Goal: Task Accomplishment & Management: Use online tool/utility

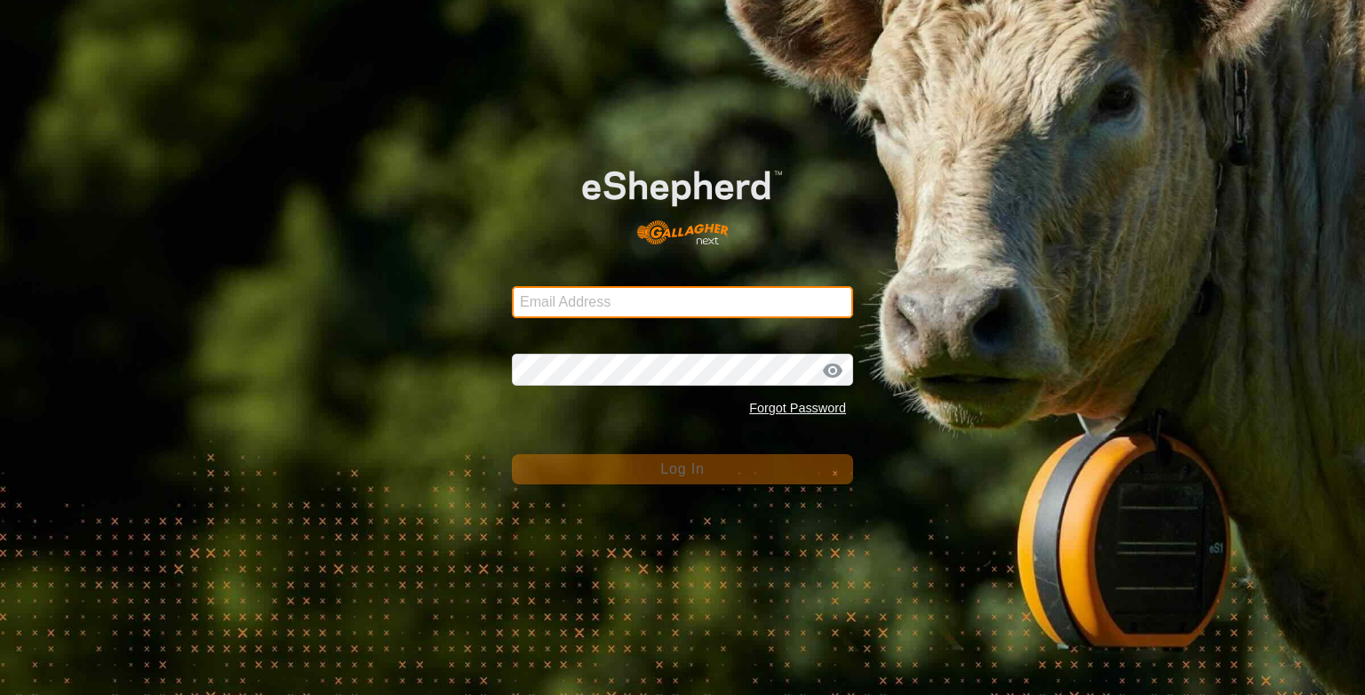
type input "[PERSON_NAME][EMAIL_ADDRESS][DOMAIN_NAME]"
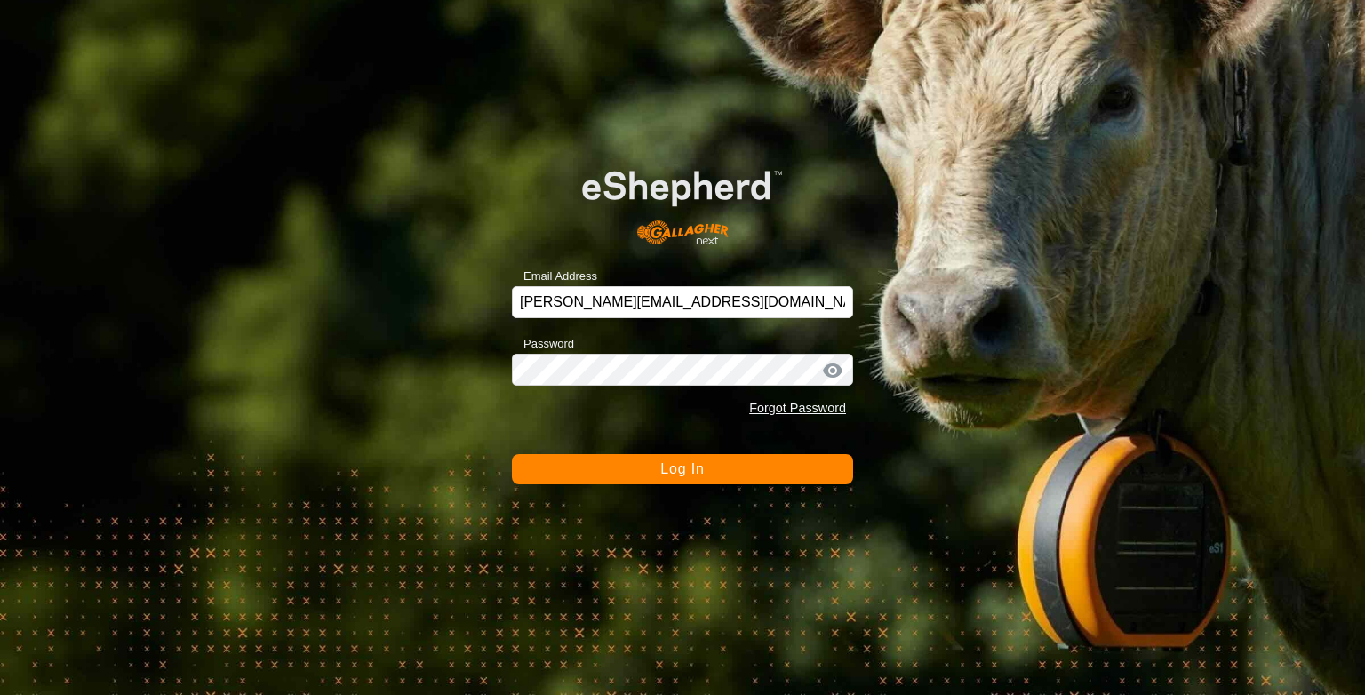
click at [666, 475] on span "Log In" at bounding box center [682, 468] width 44 height 15
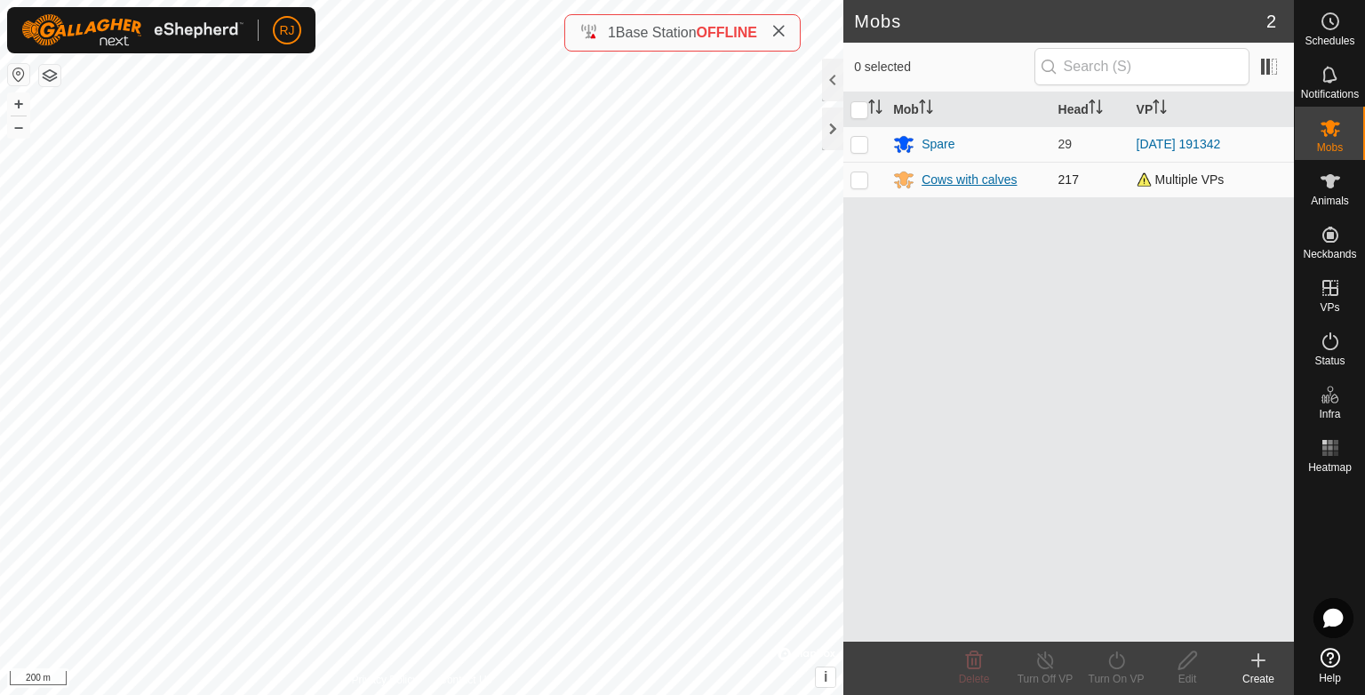
click at [953, 179] on div "Cows with calves" at bounding box center [968, 180] width 95 height 19
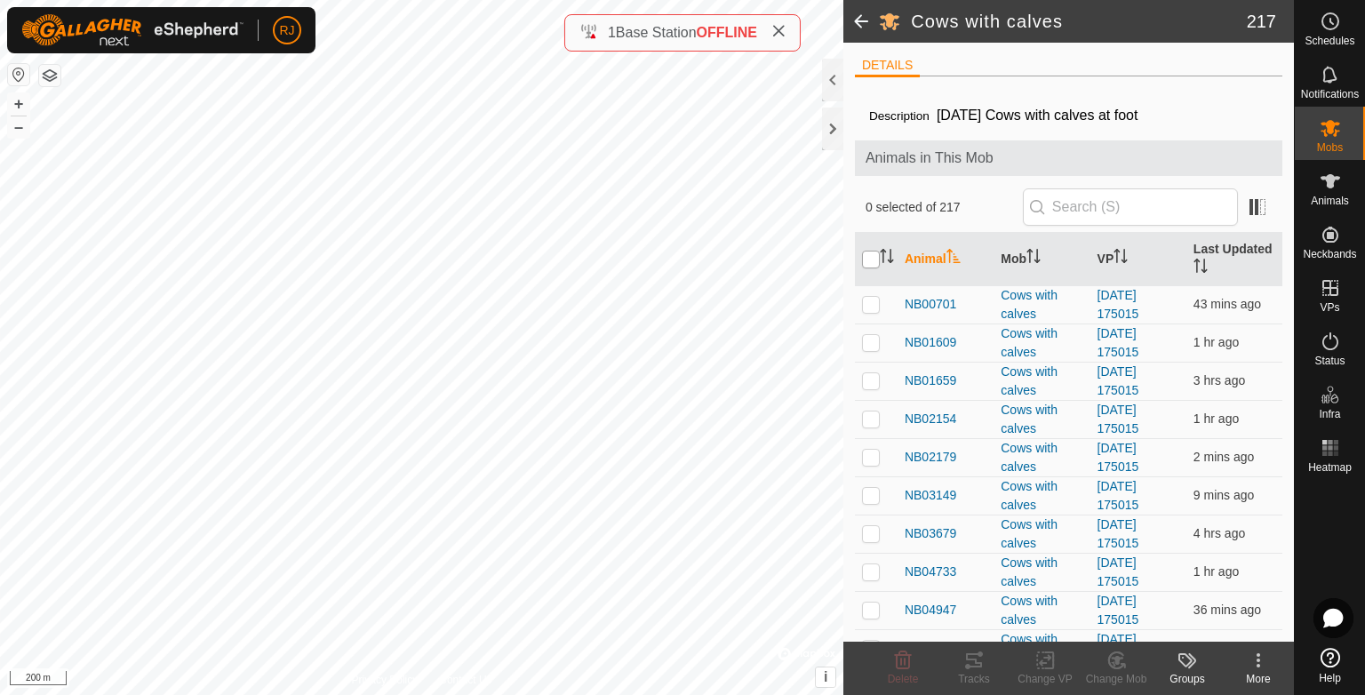
click at [870, 258] on input "checkbox" at bounding box center [871, 260] width 18 height 18
checkbox input "true"
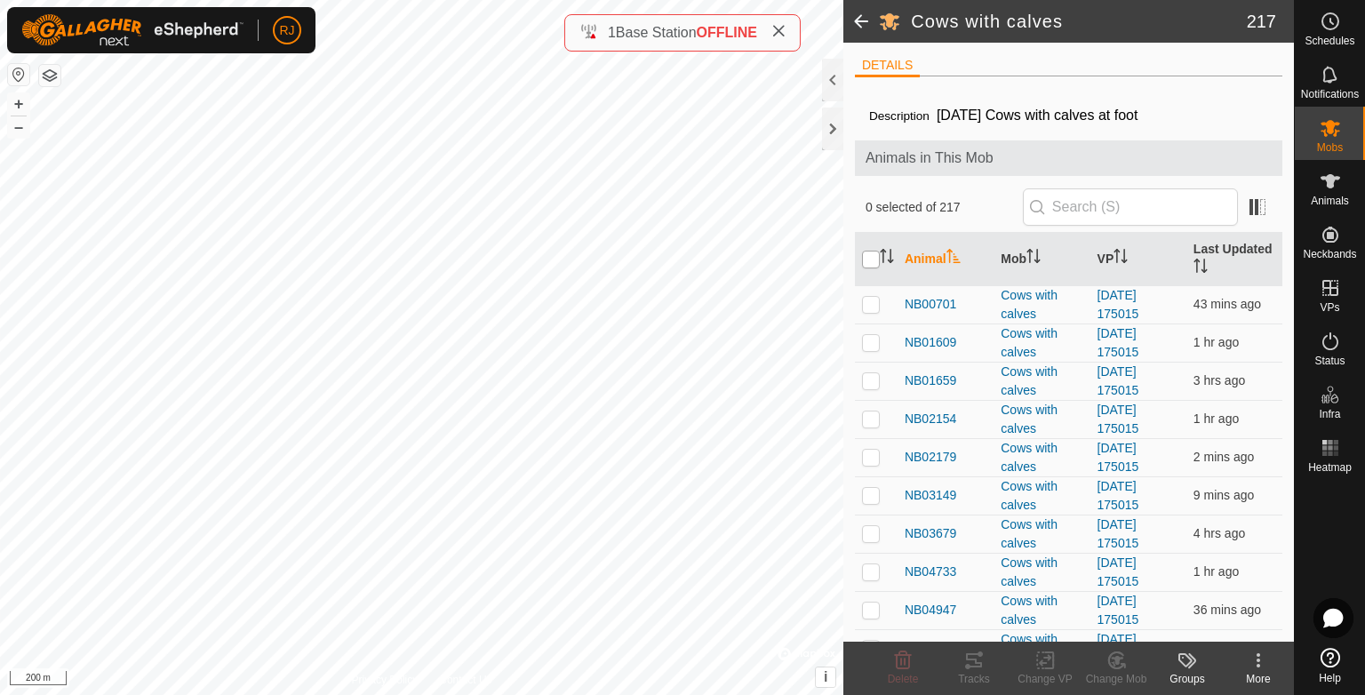
checkbox input "true"
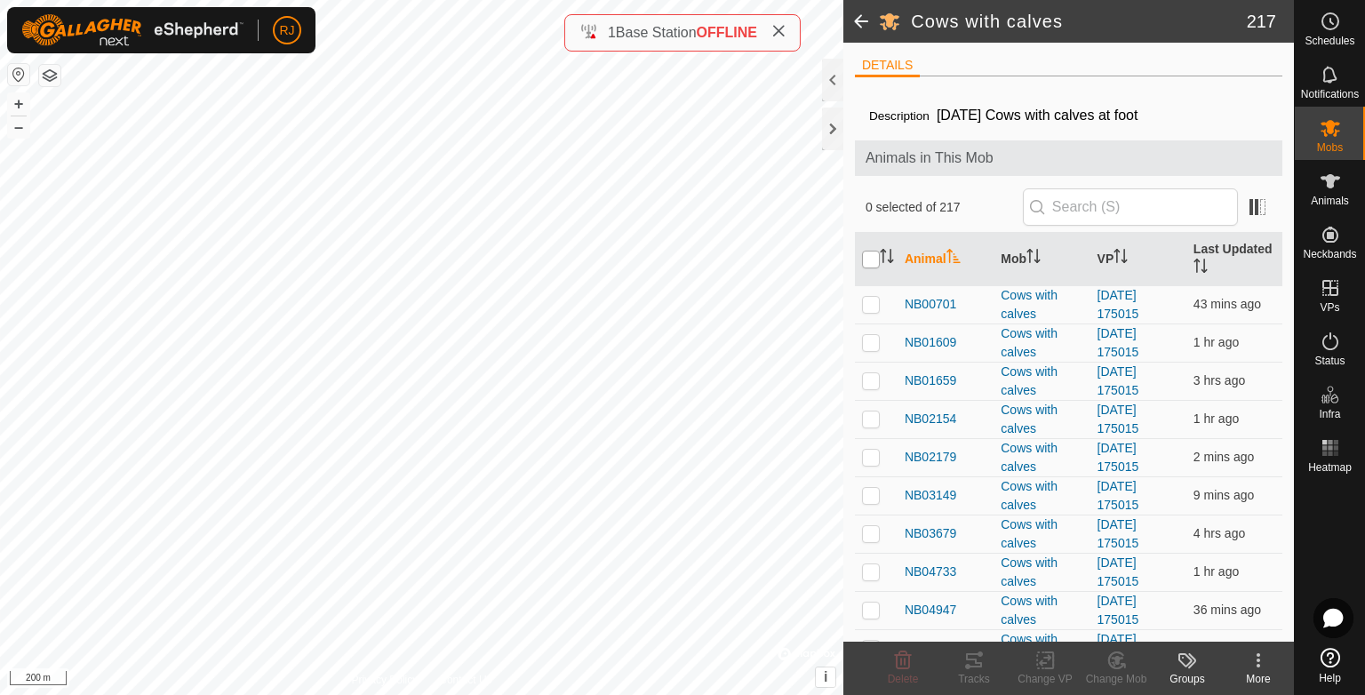
checkbox input "true"
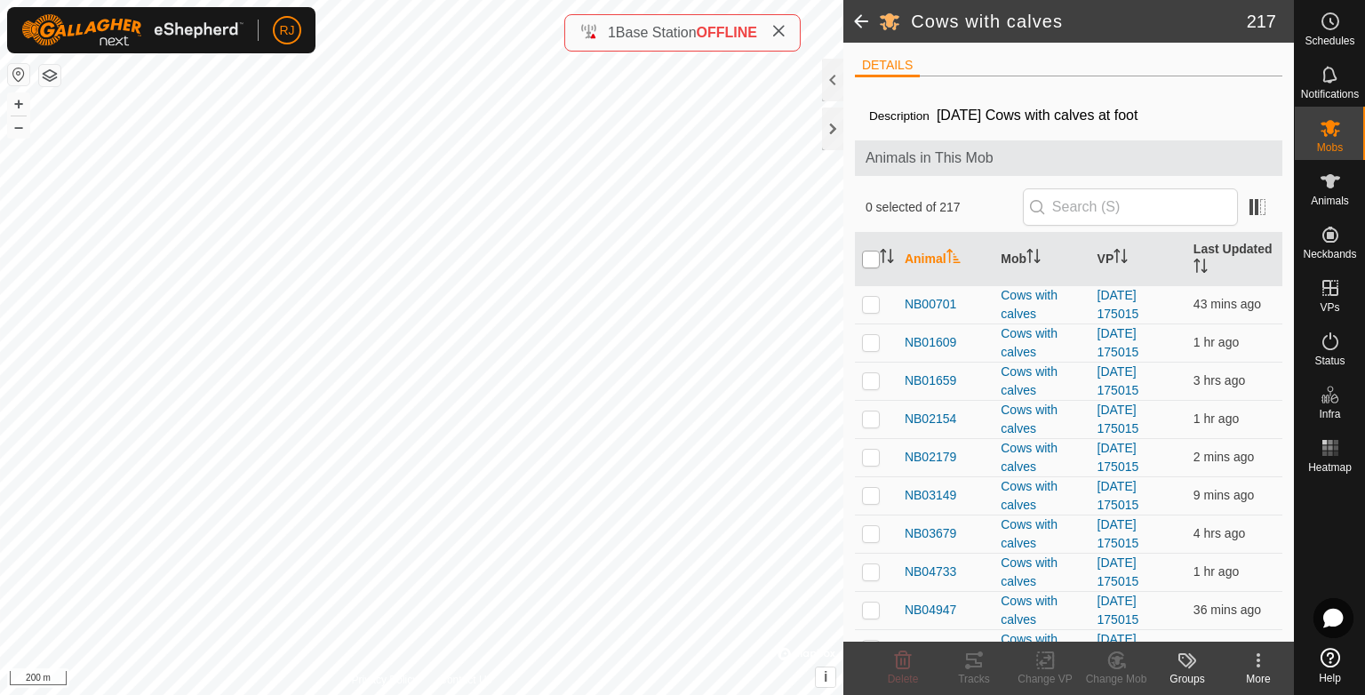
checkbox input "true"
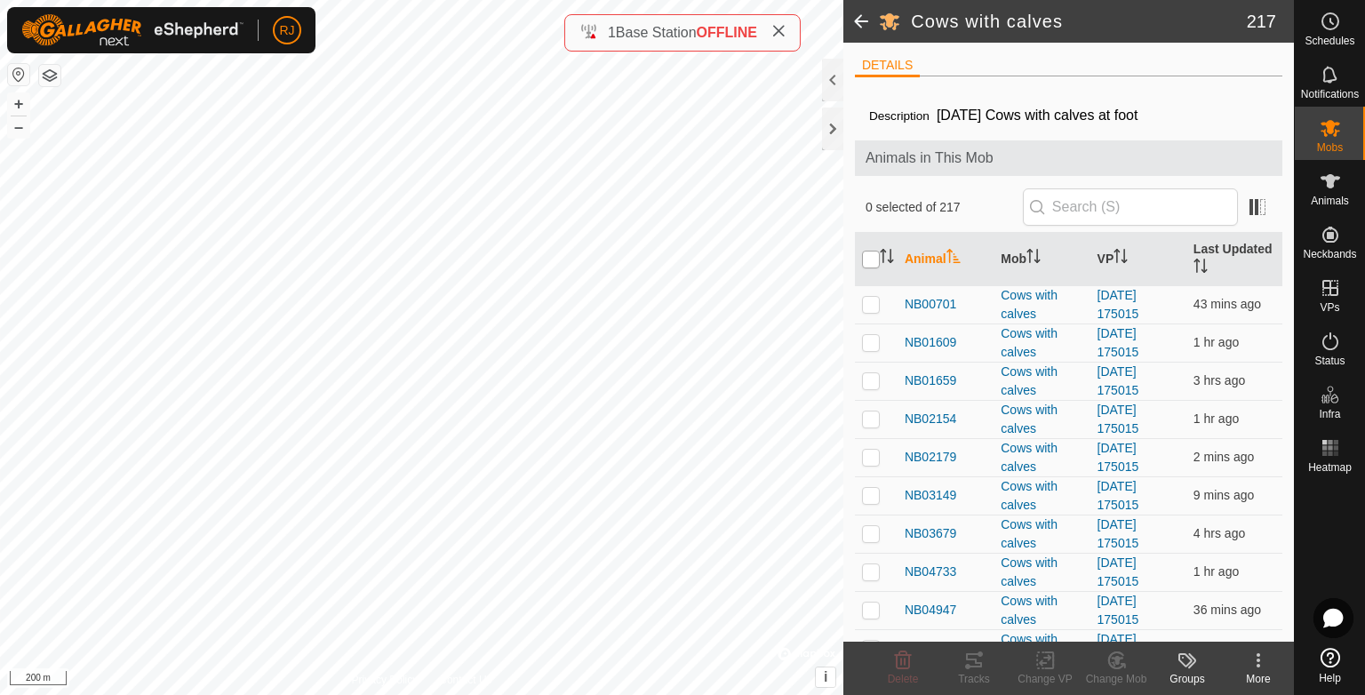
checkbox input "true"
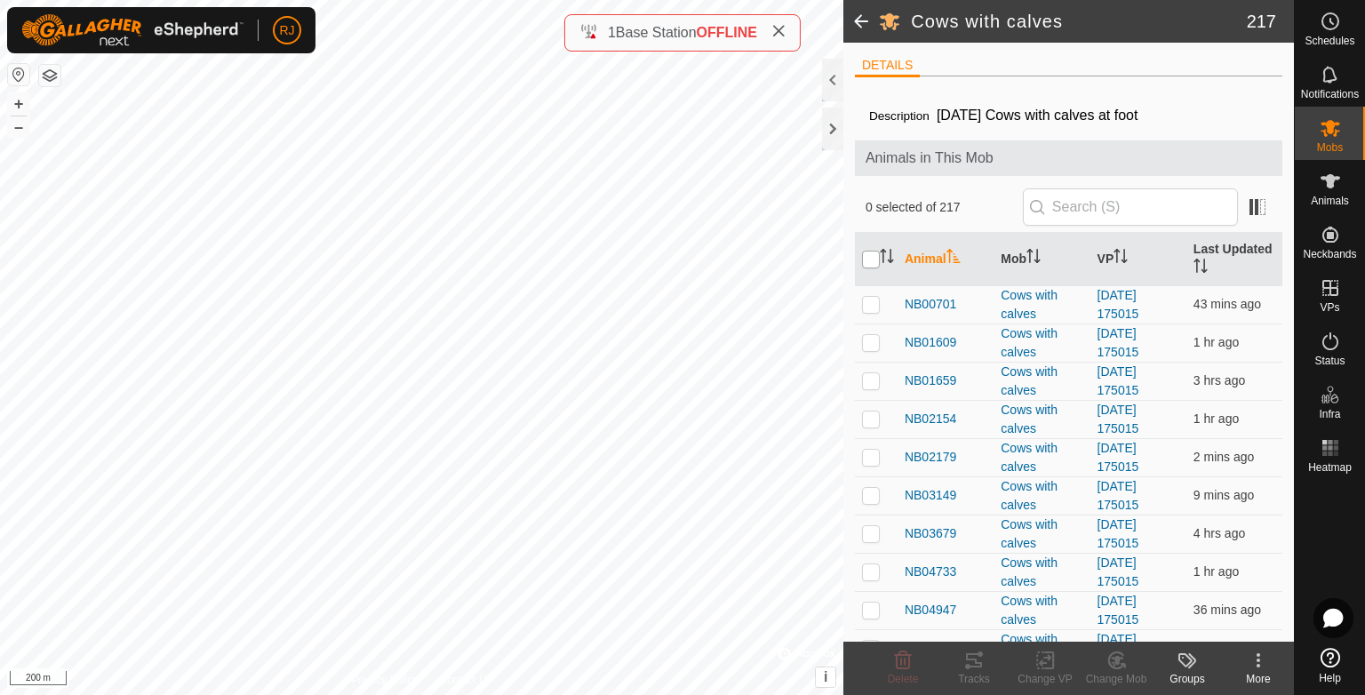
checkbox input "true"
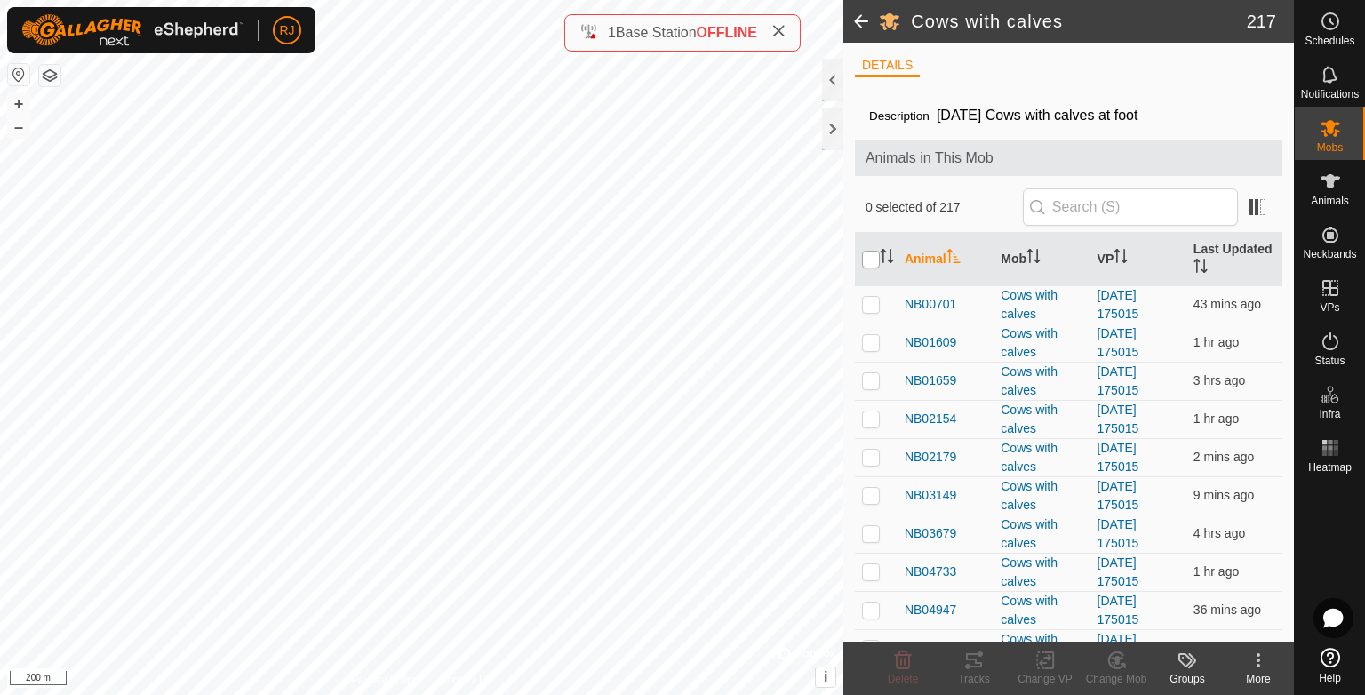
checkbox input "true"
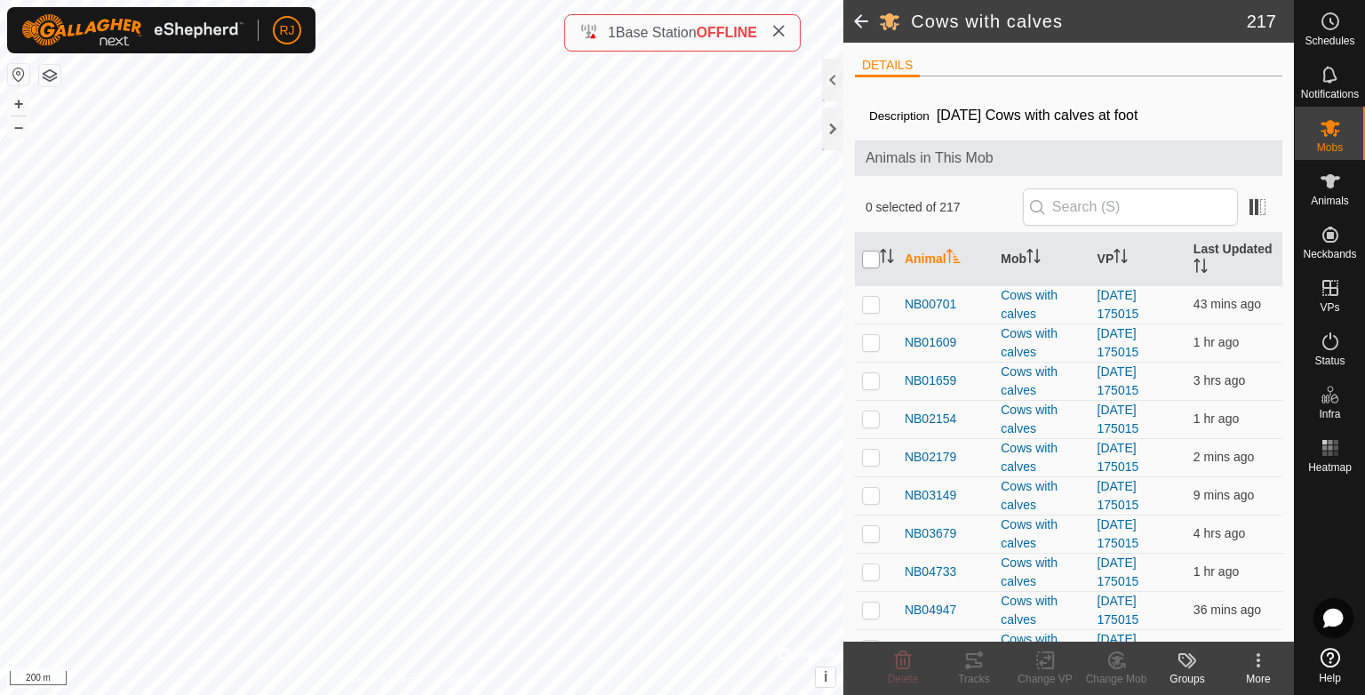
checkbox input "true"
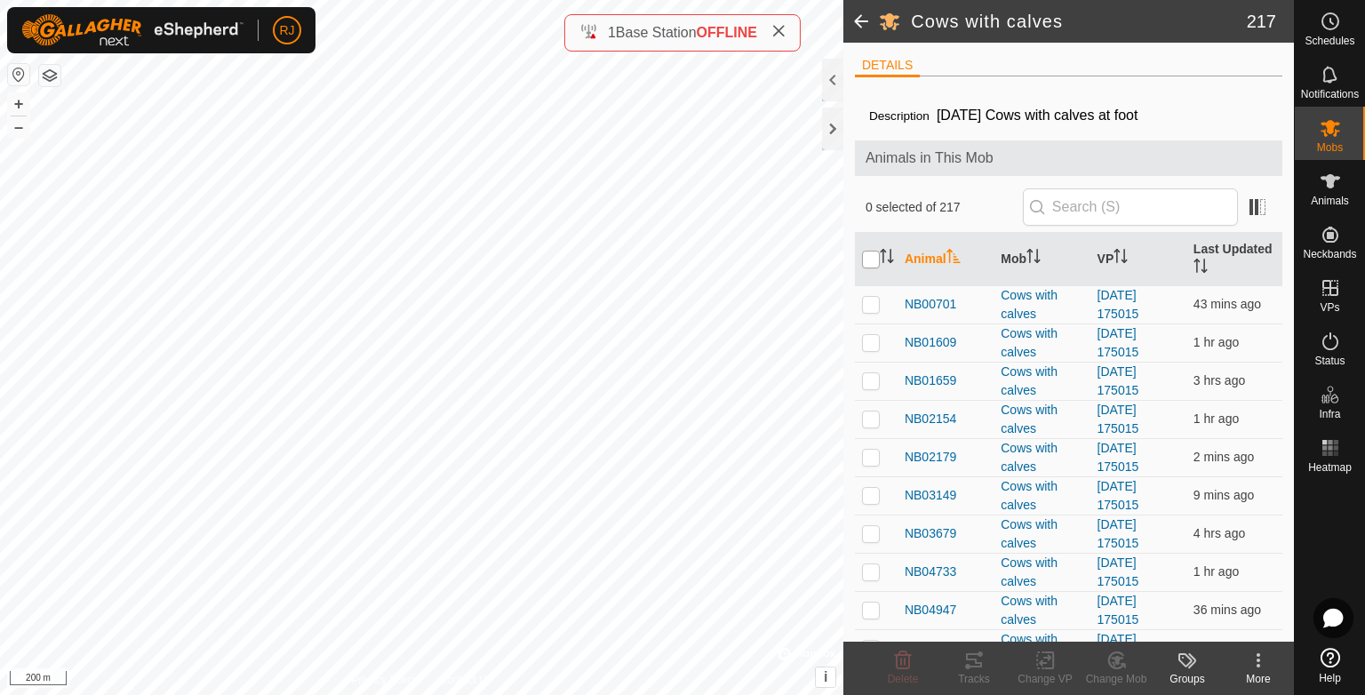
checkbox input "true"
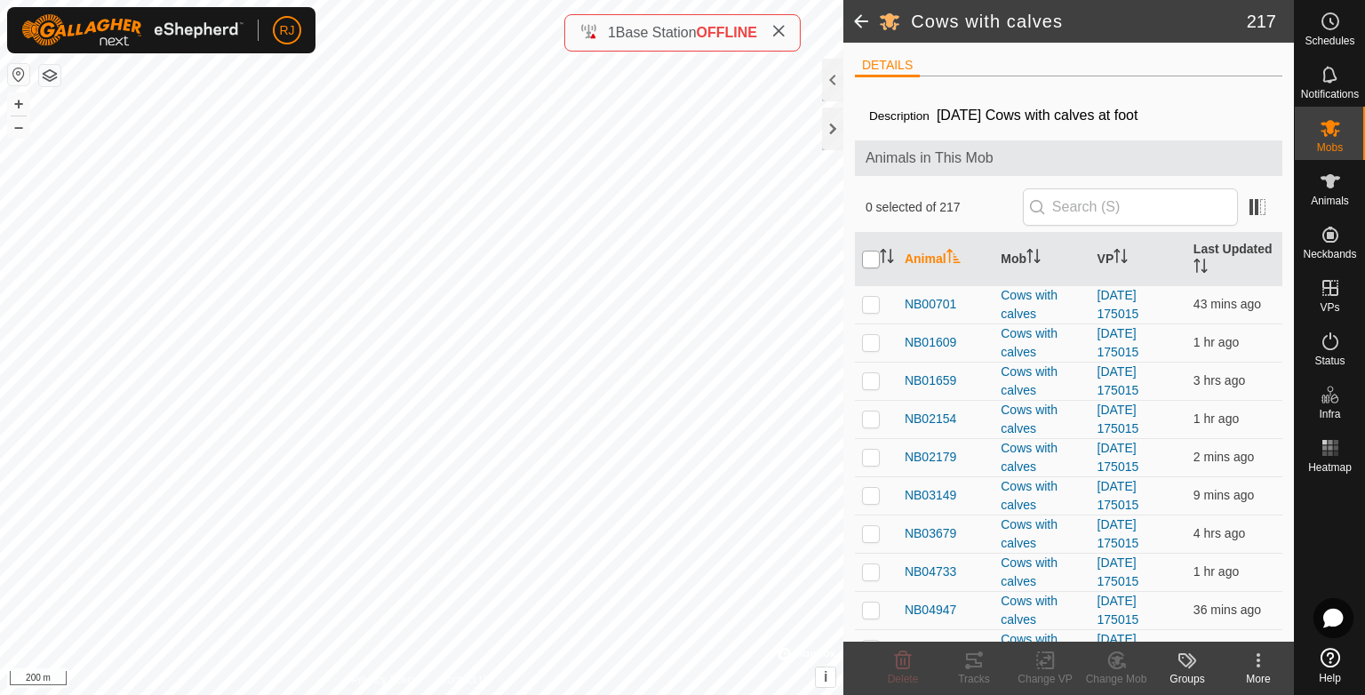
checkbox input "true"
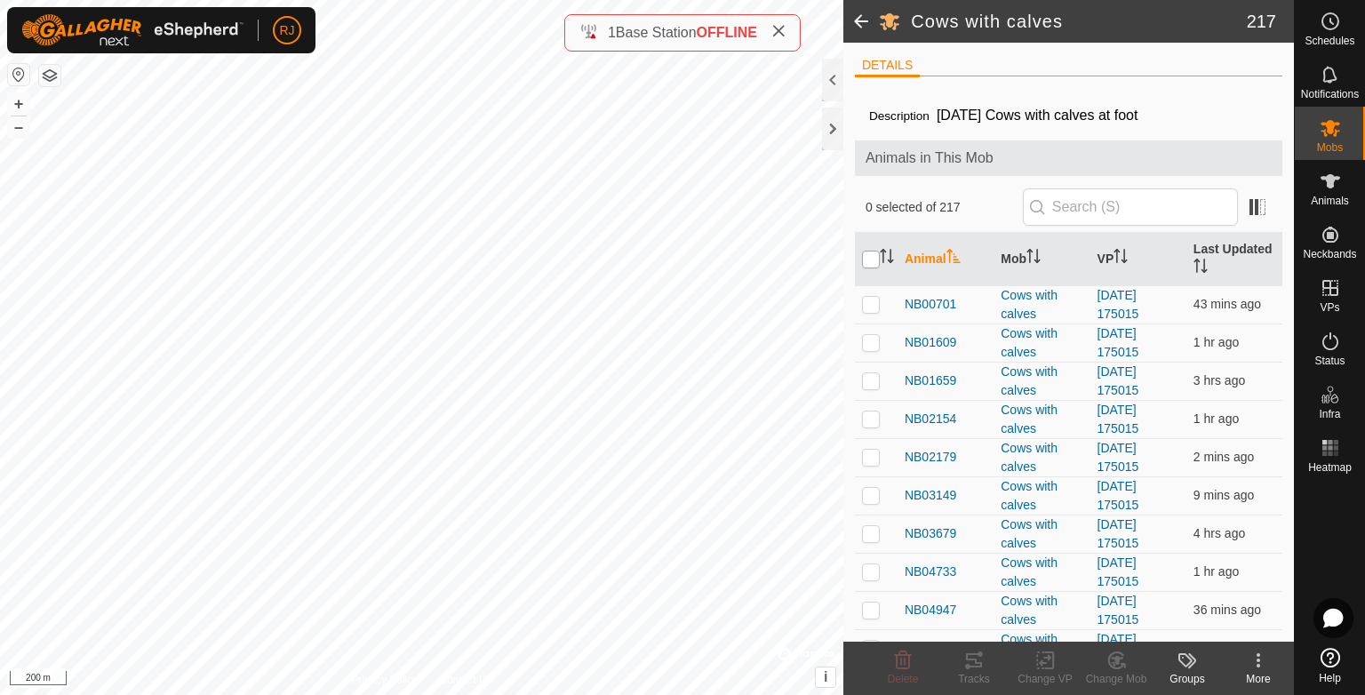
checkbox input "true"
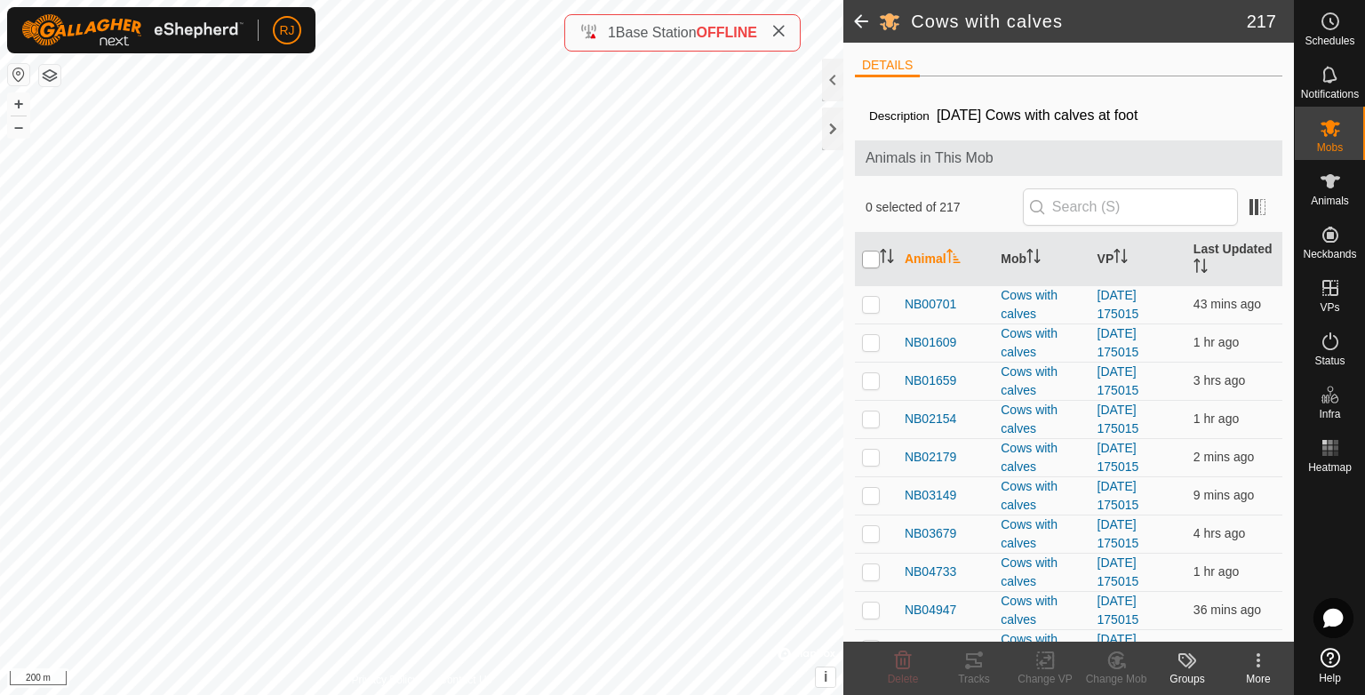
checkbox input "true"
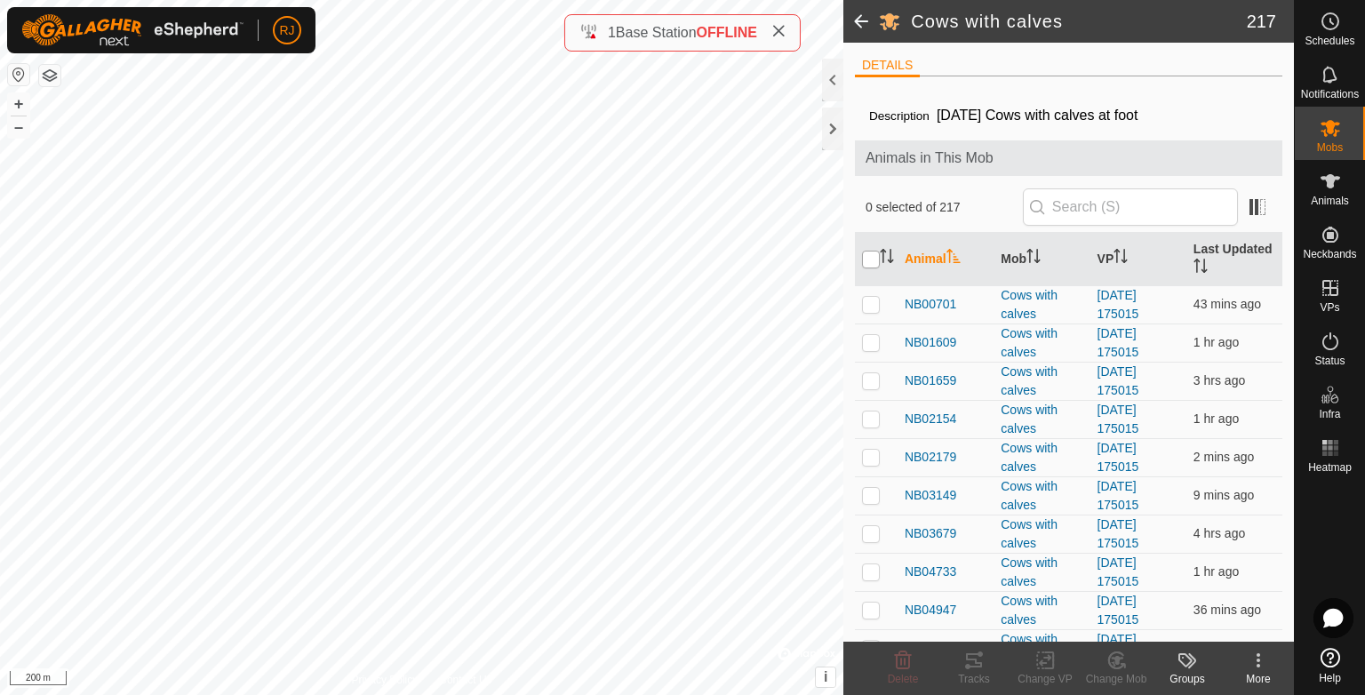
checkbox input "true"
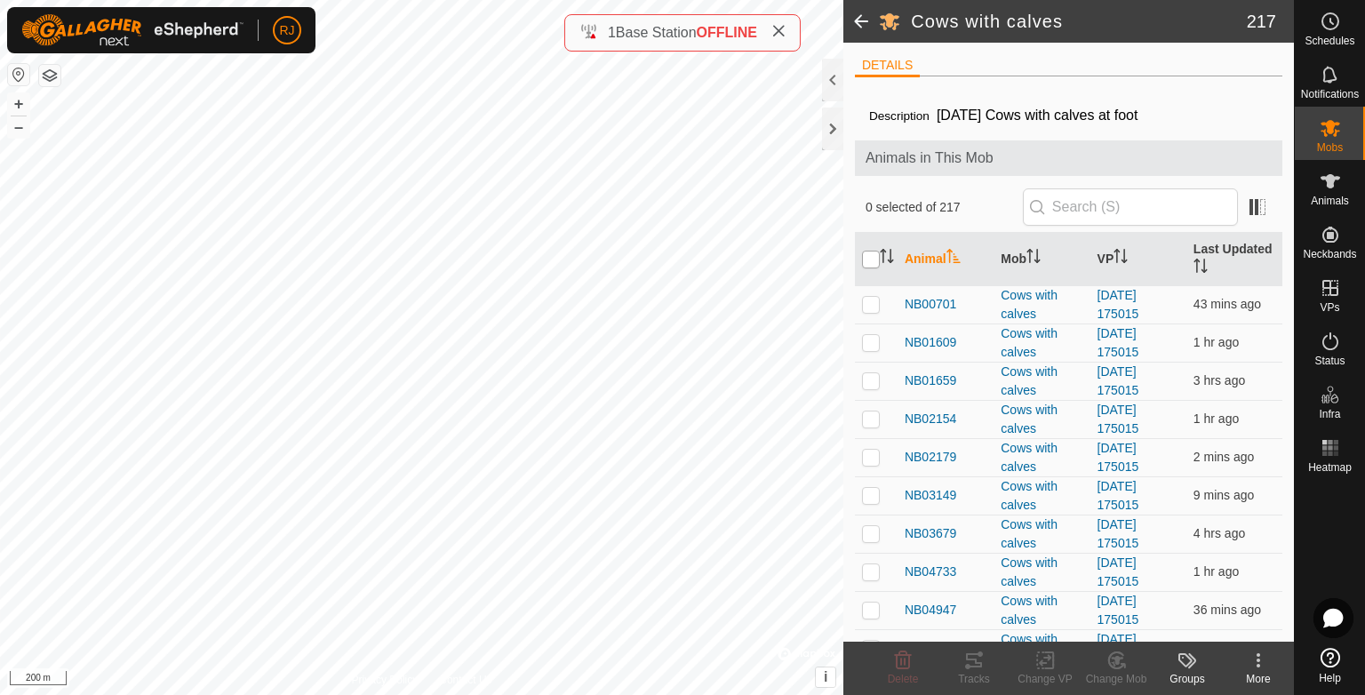
checkbox input "true"
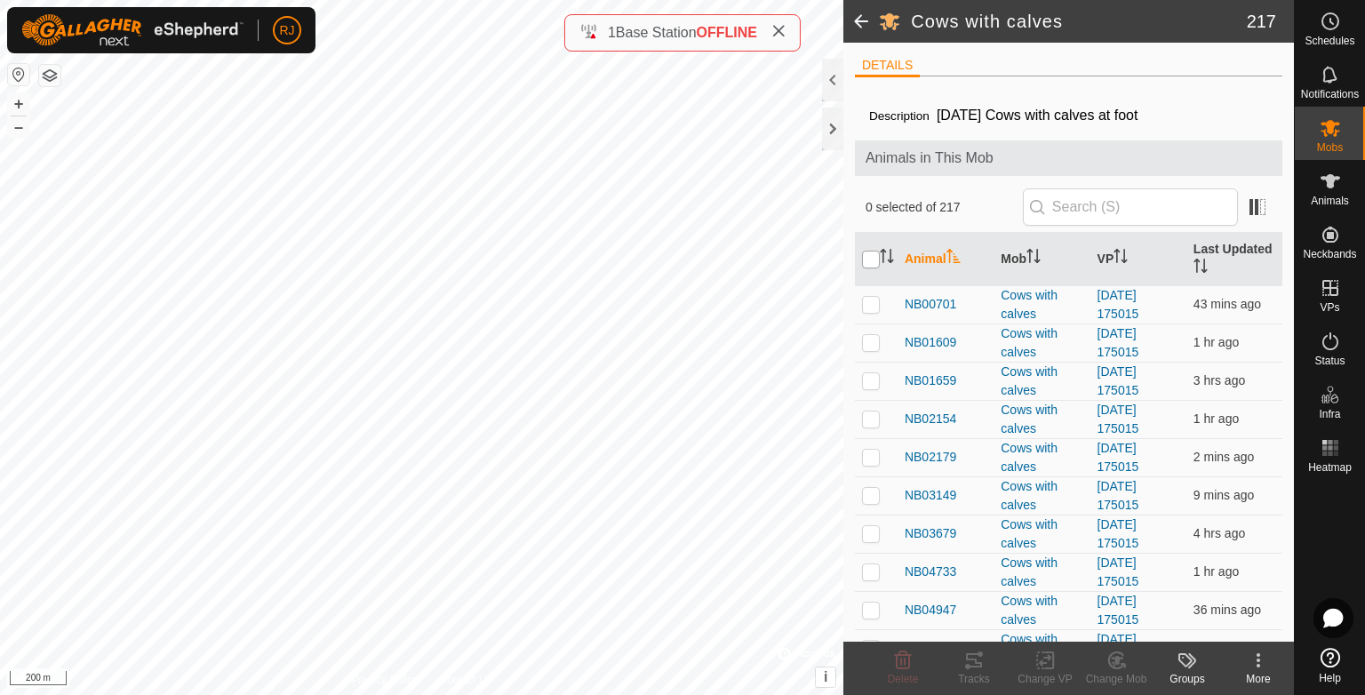
checkbox input "true"
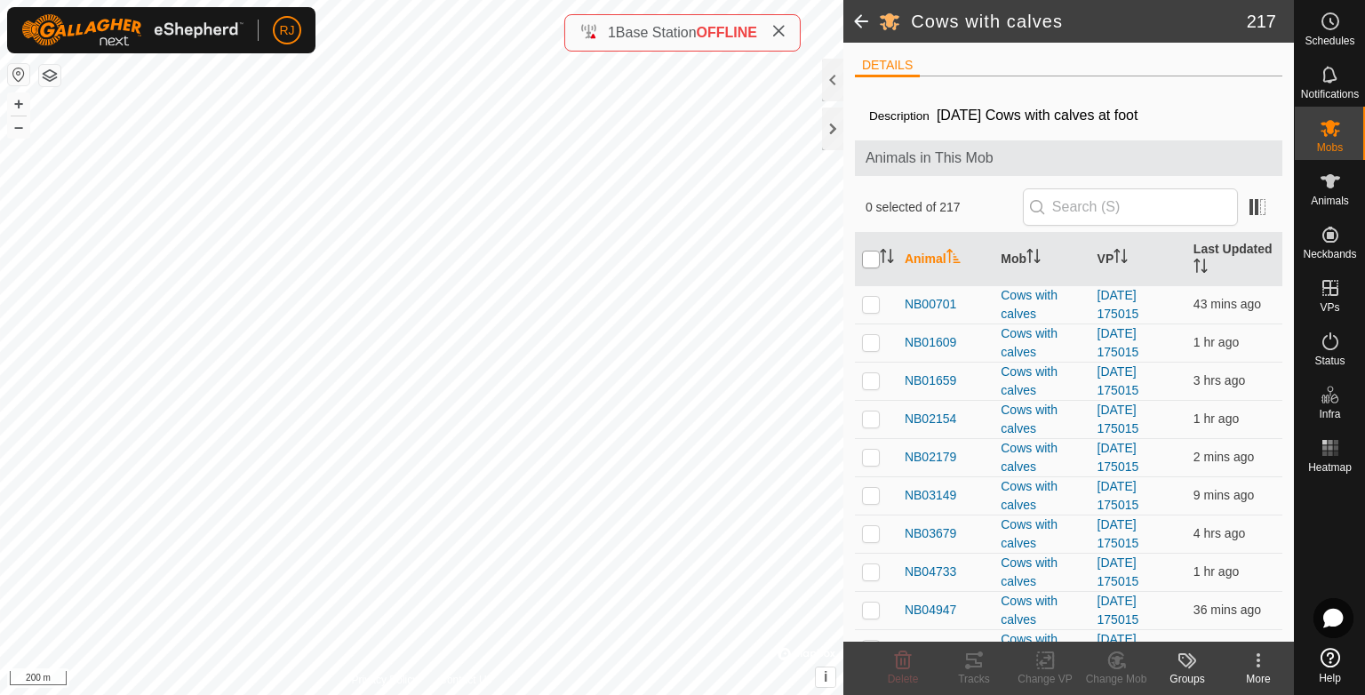
checkbox input "true"
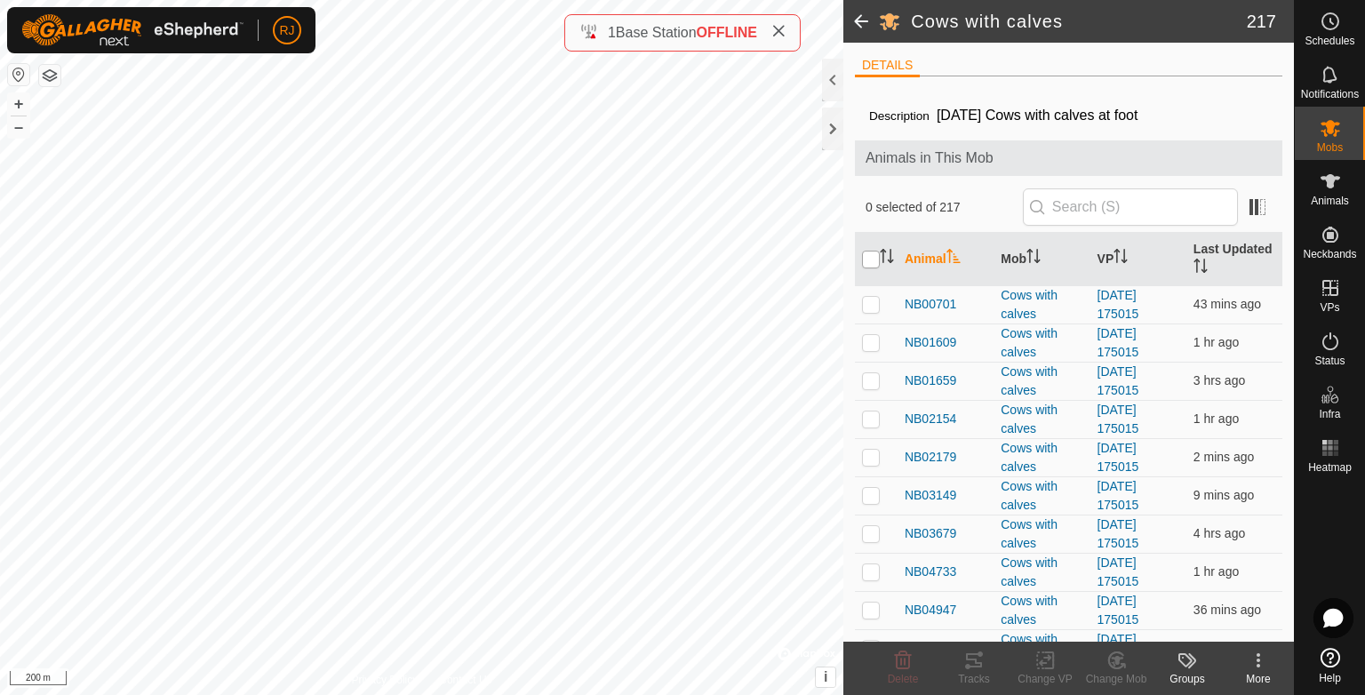
checkbox input "true"
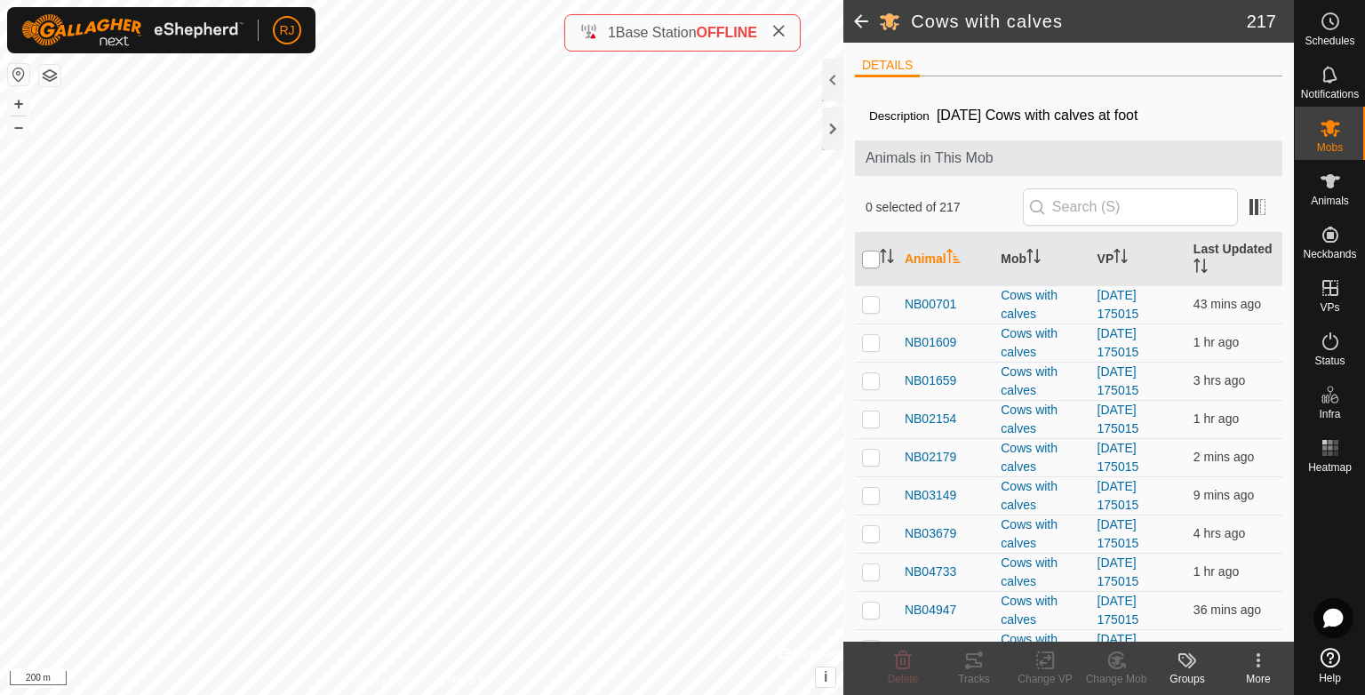
checkbox input "true"
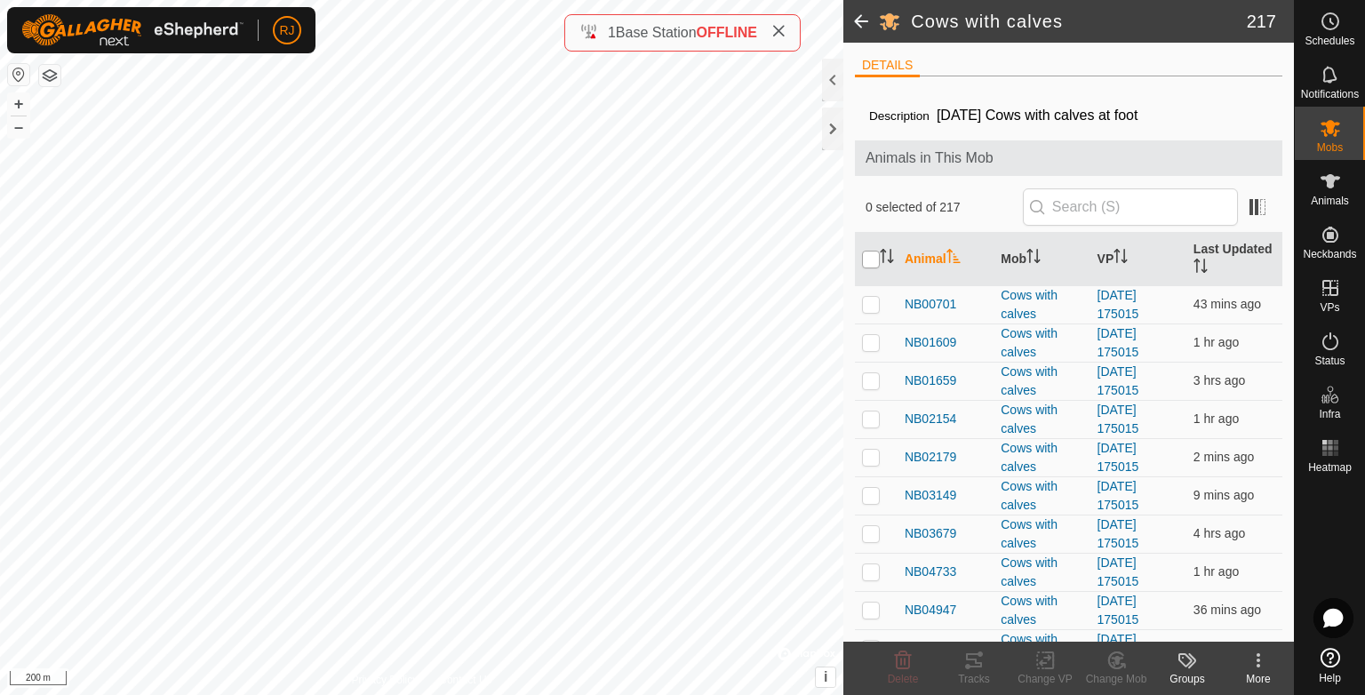
checkbox input "true"
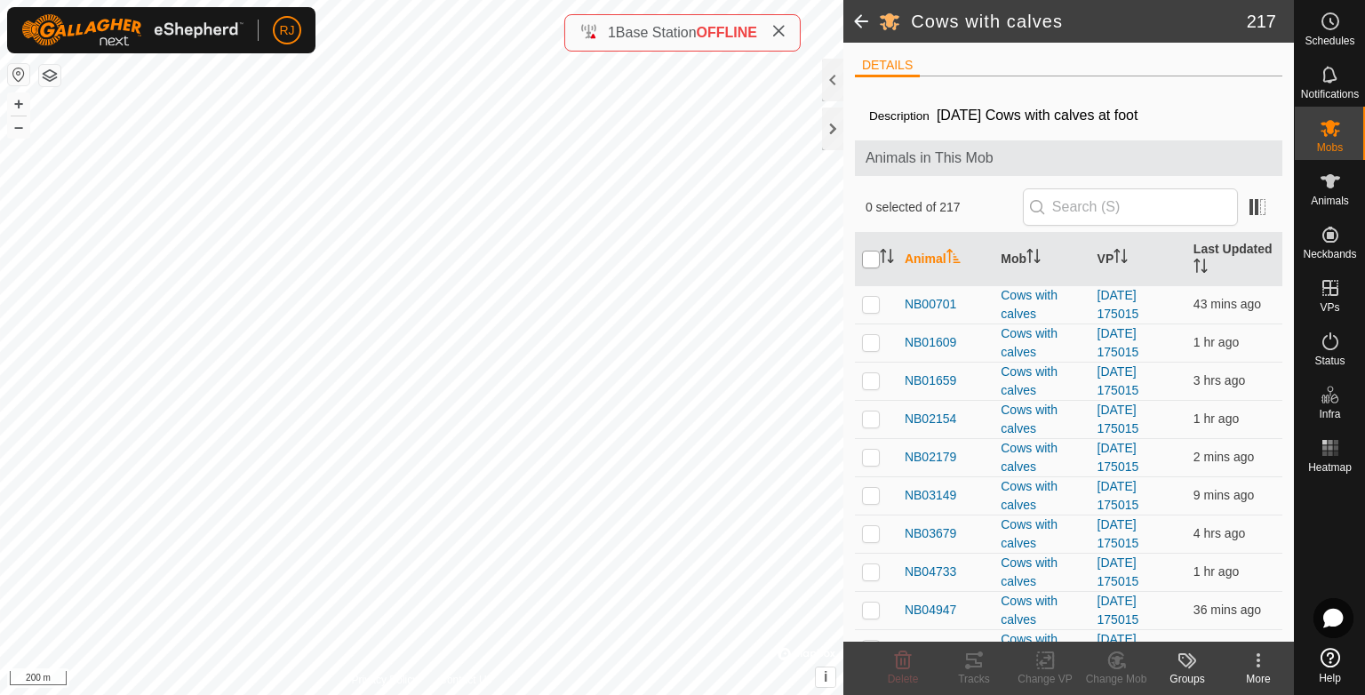
checkbox input "true"
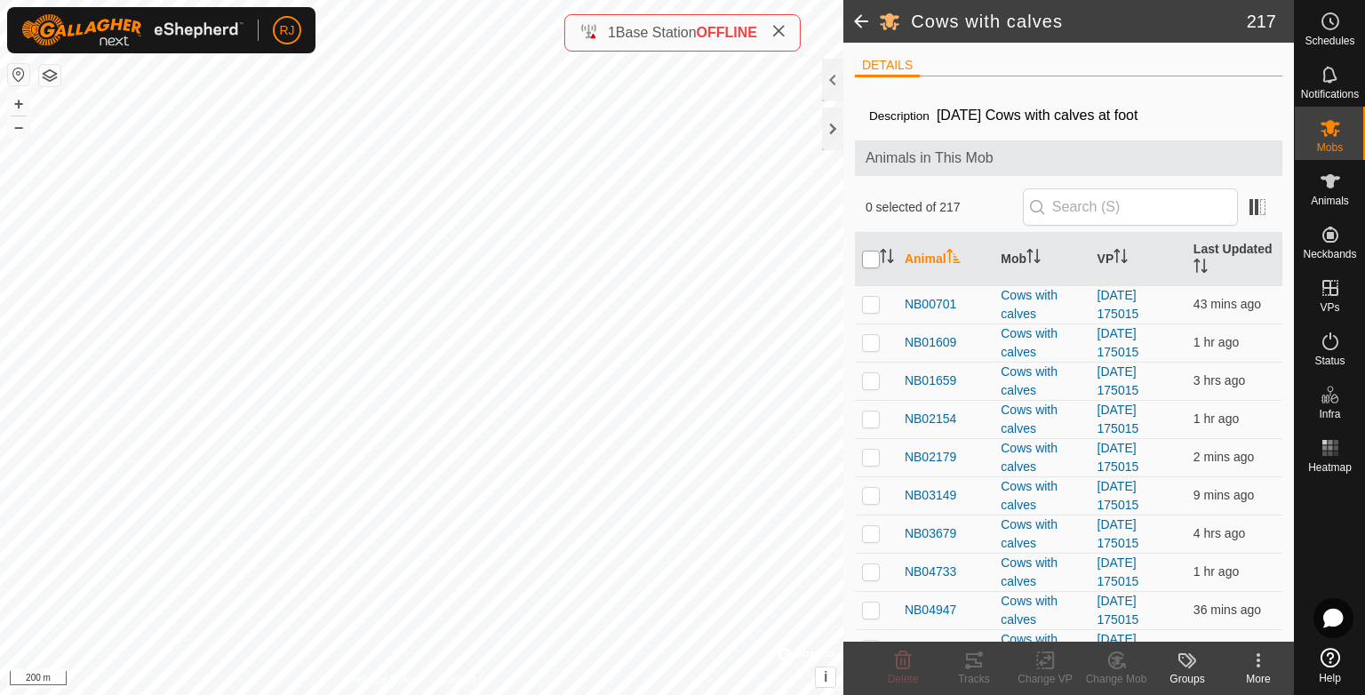
checkbox input "true"
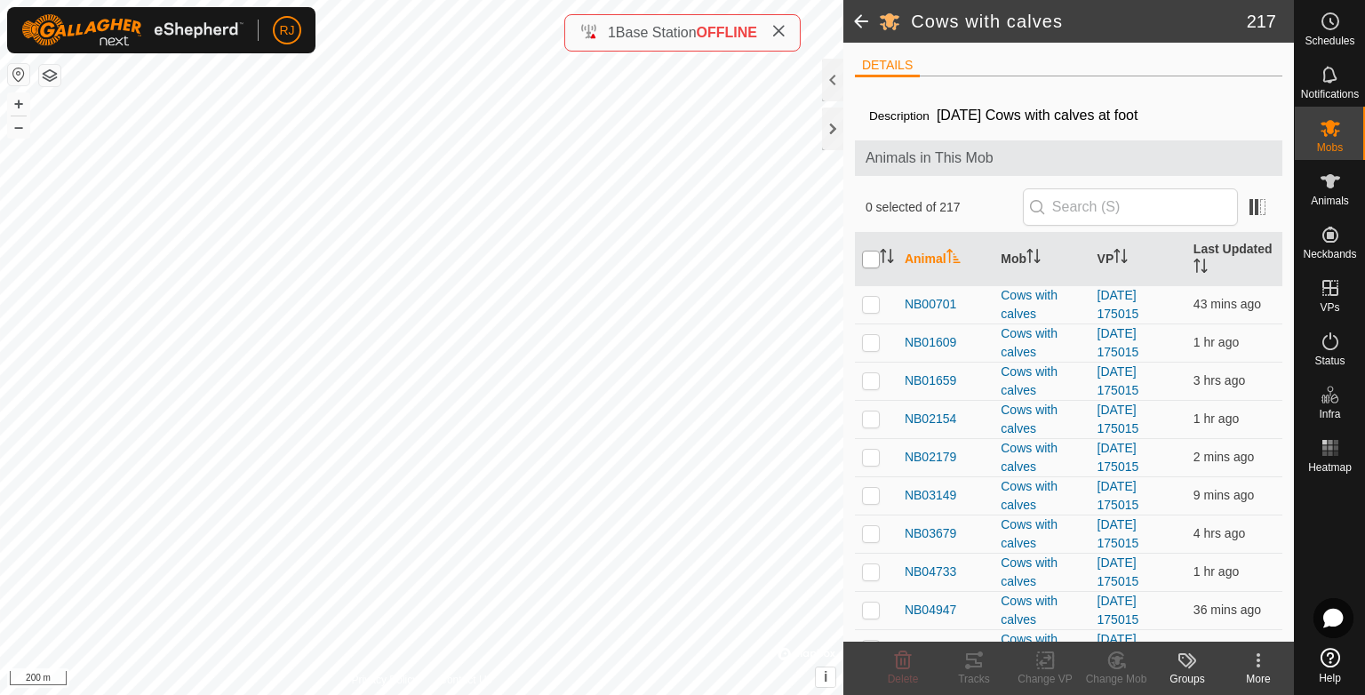
checkbox input "true"
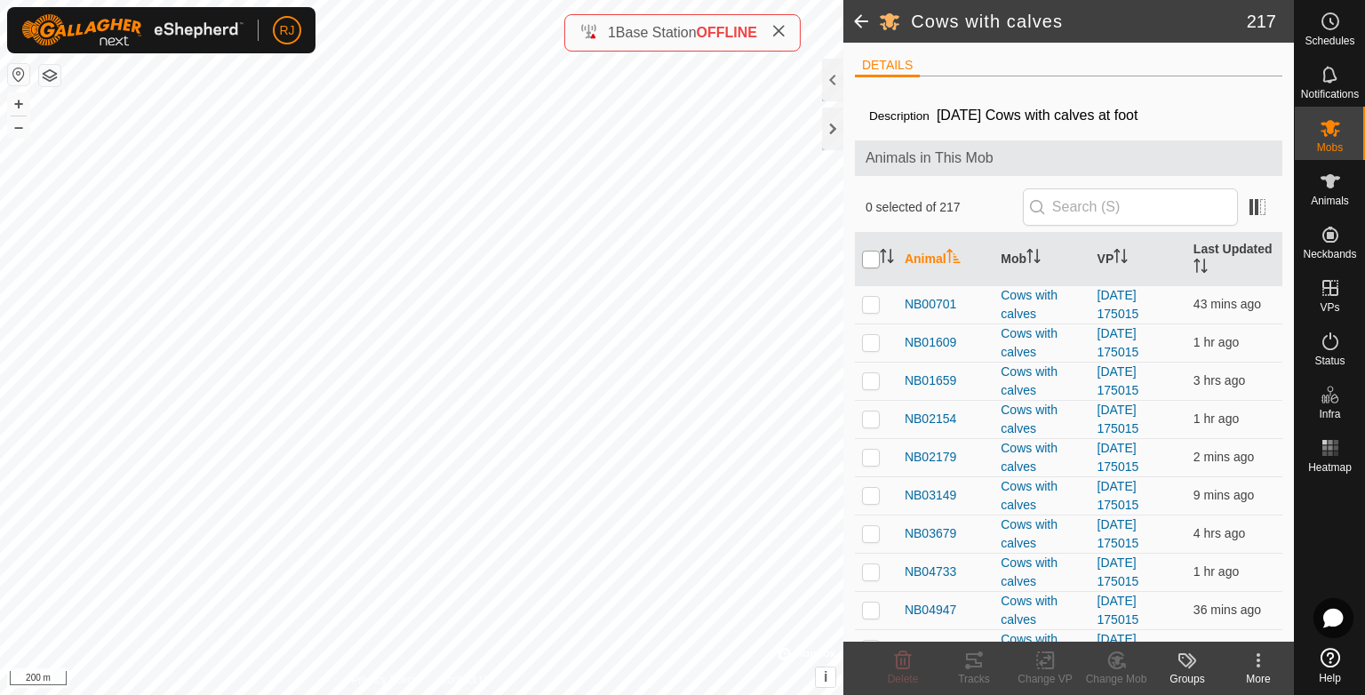
checkbox input "true"
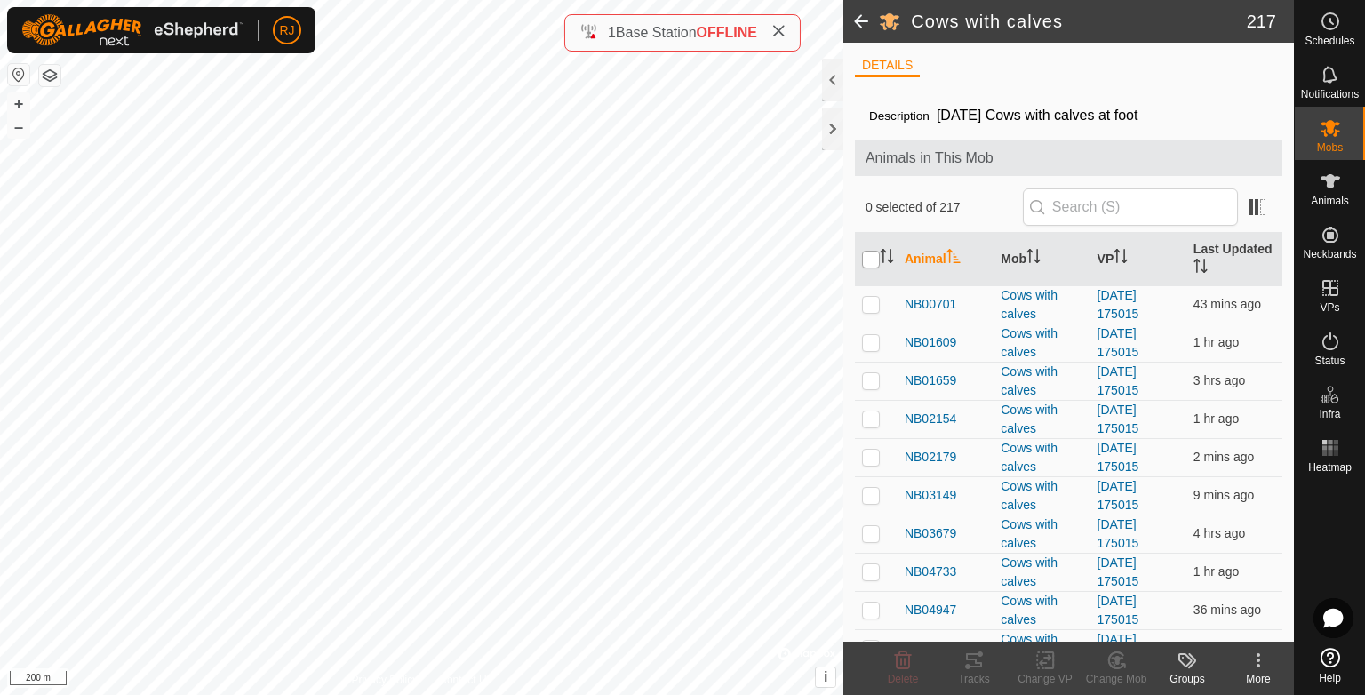
checkbox input "true"
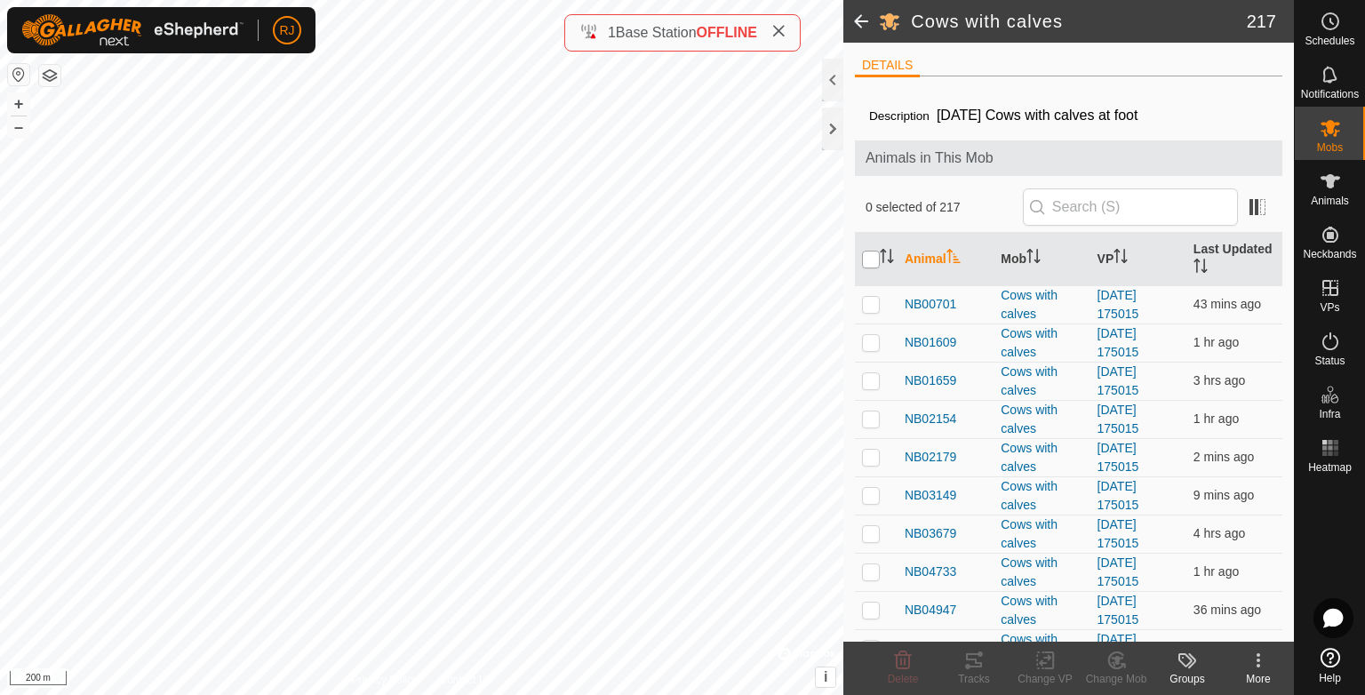
checkbox input "true"
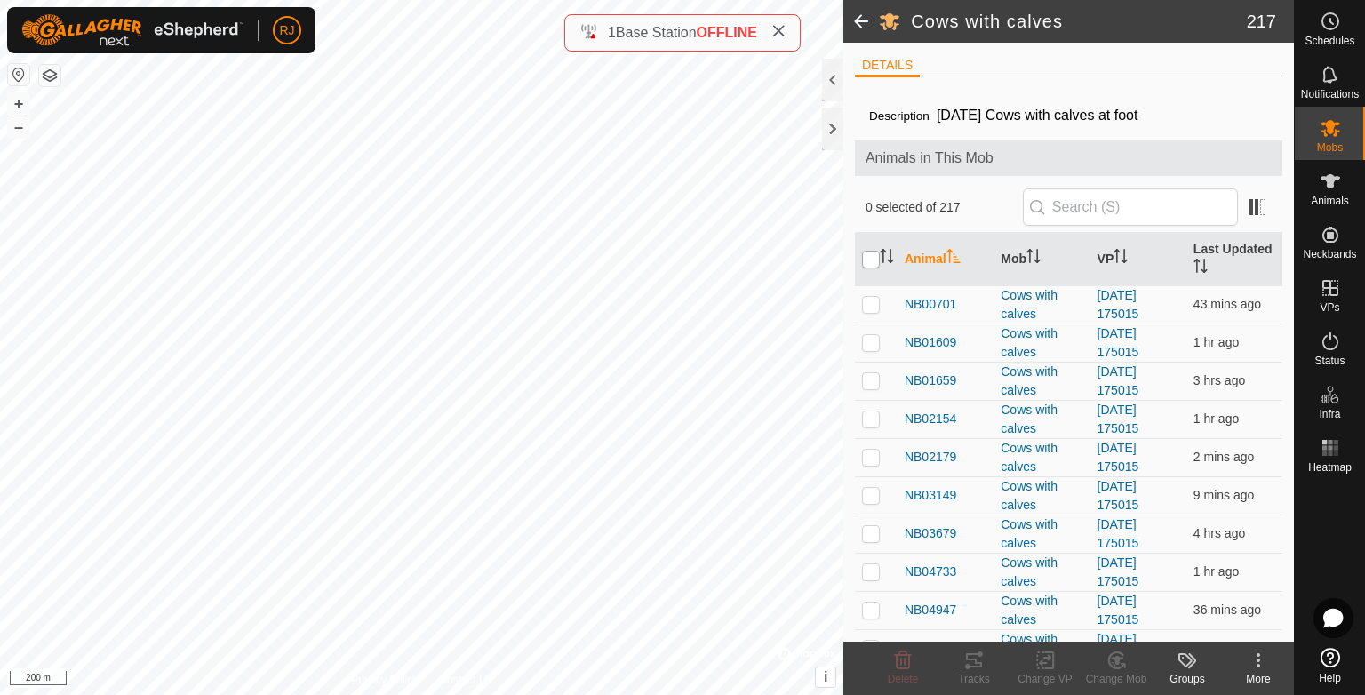
checkbox input "true"
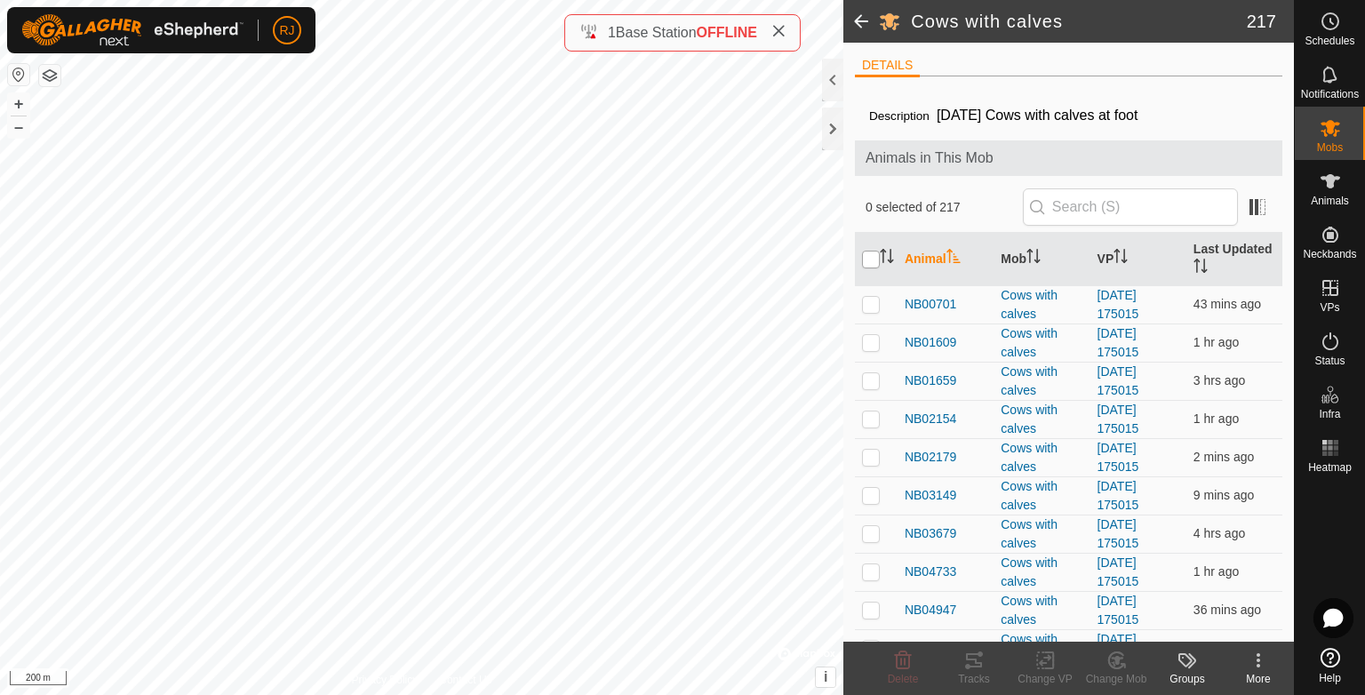
checkbox input "true"
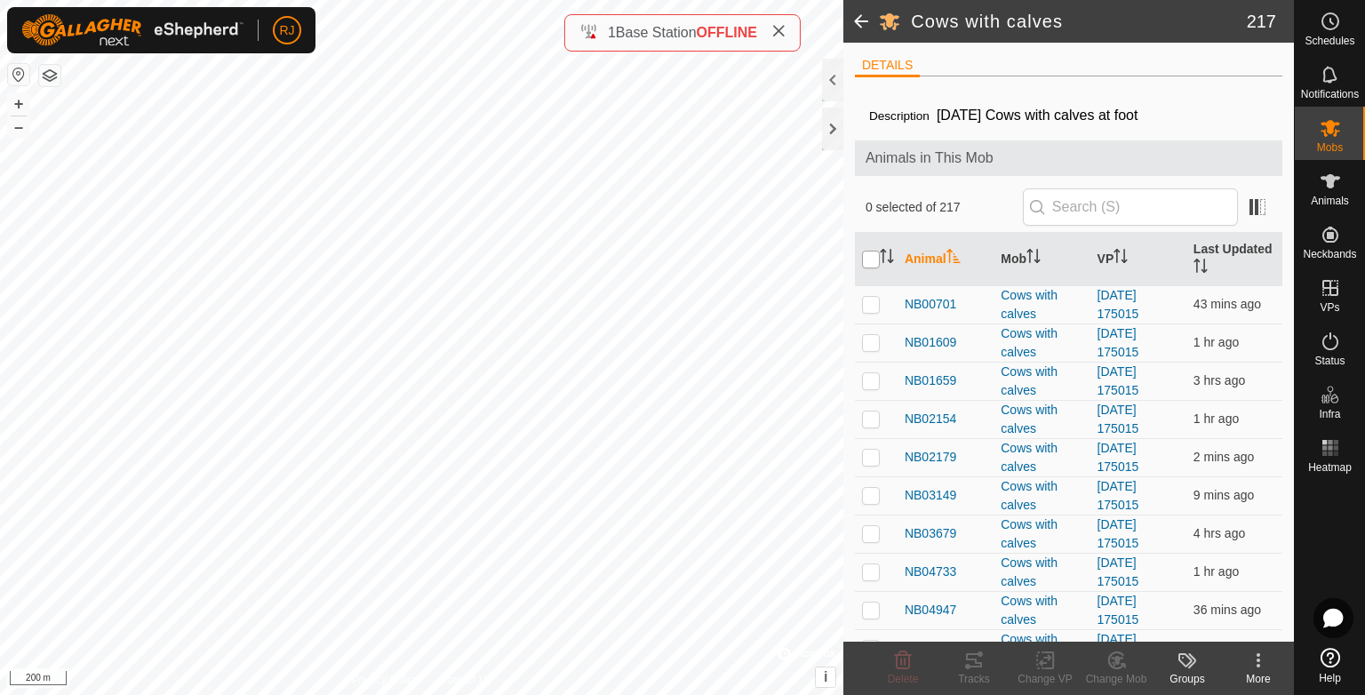
checkbox input "true"
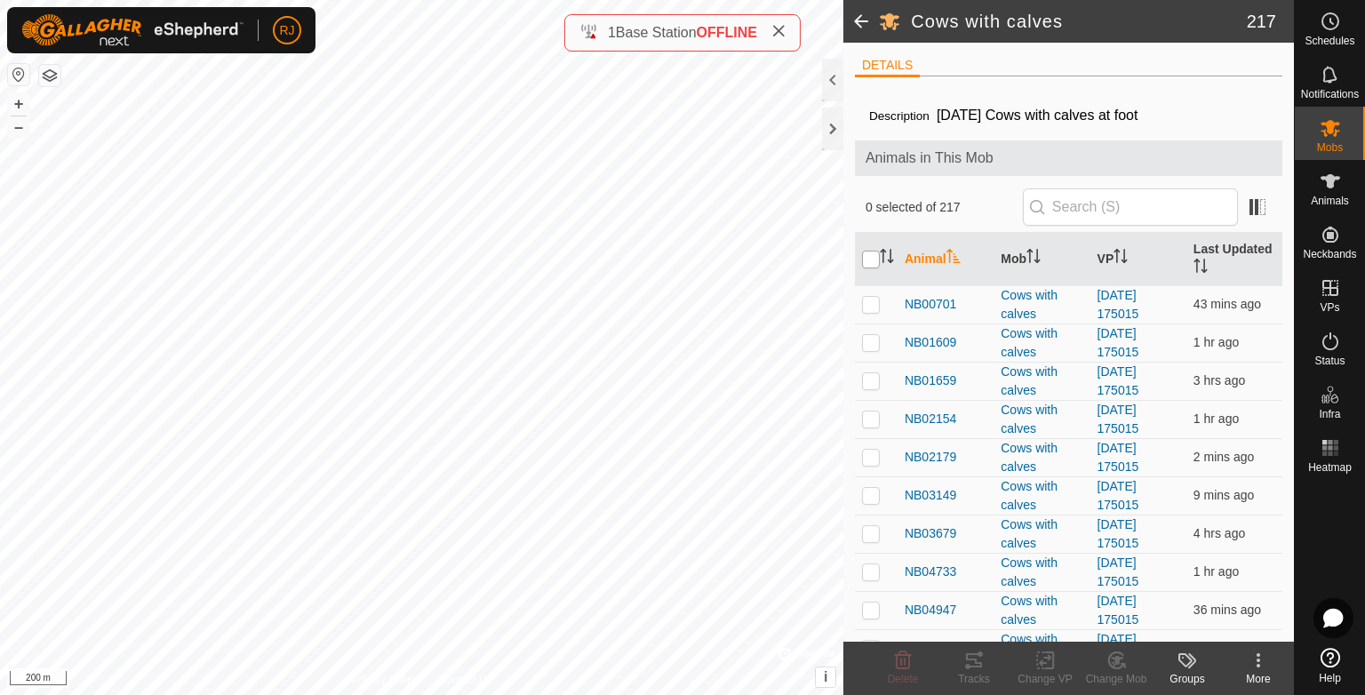
checkbox input "true"
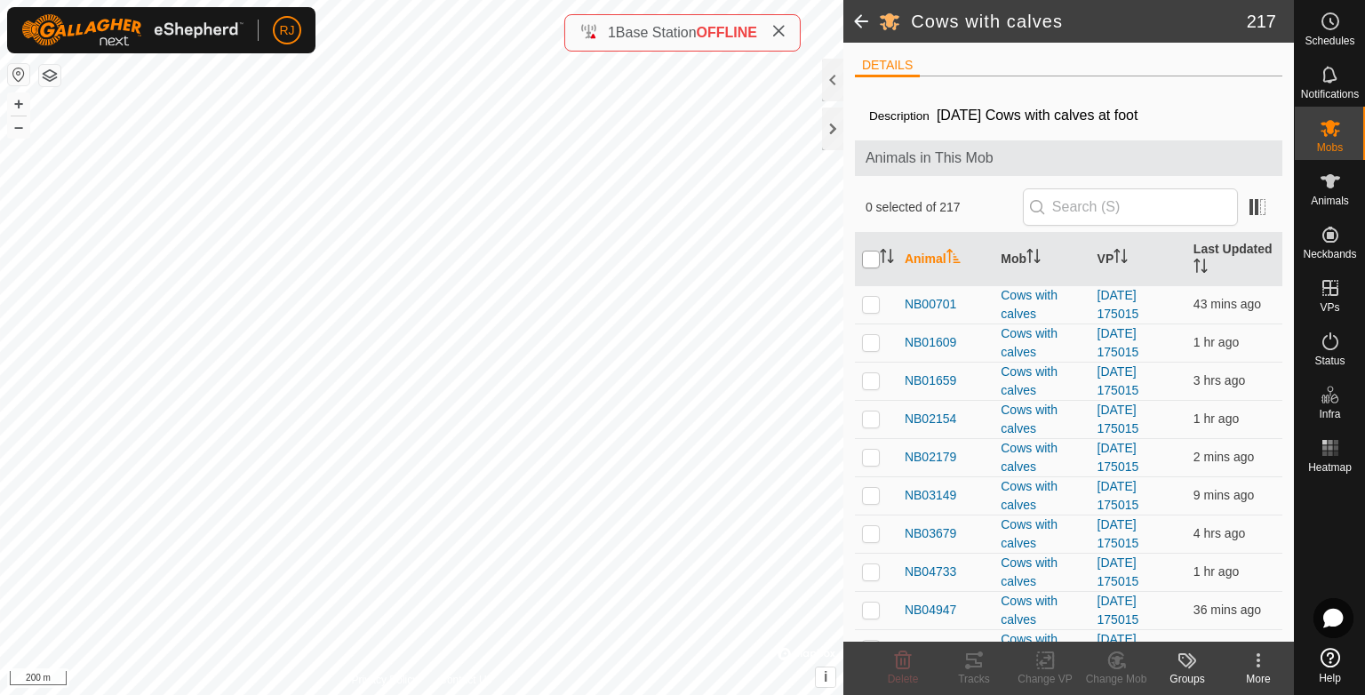
checkbox input "true"
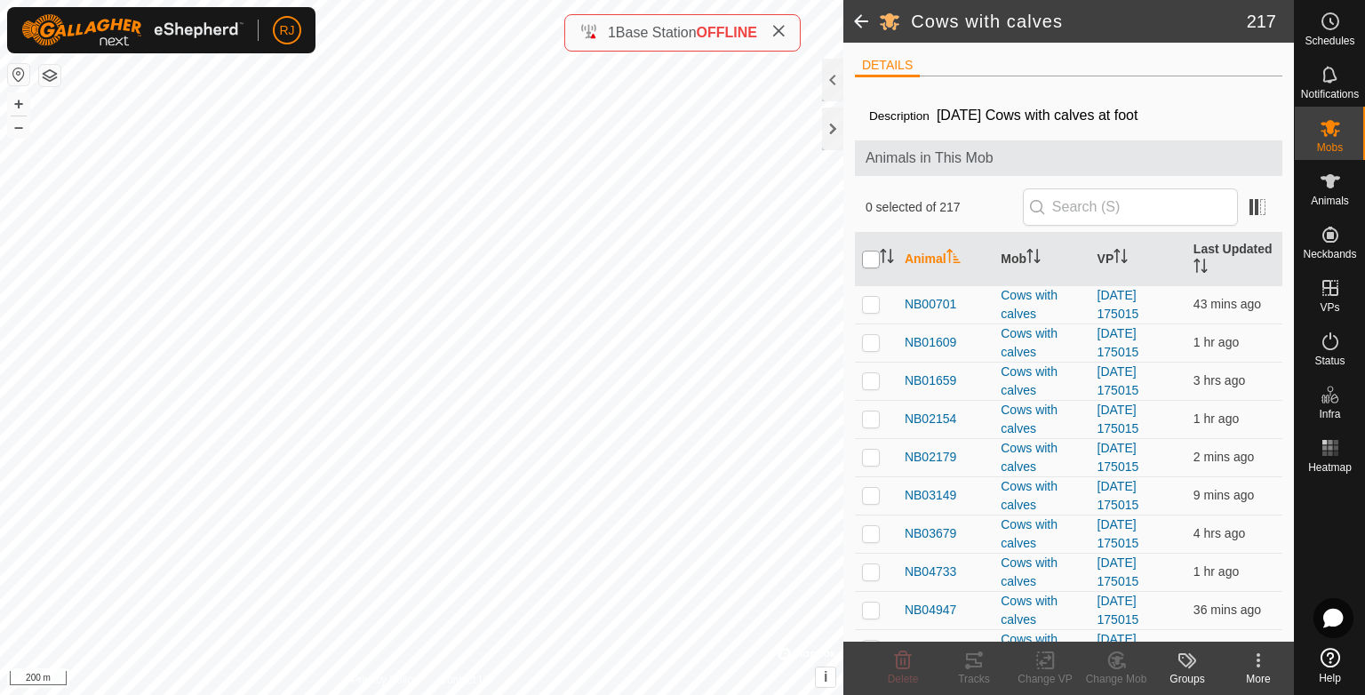
checkbox input "true"
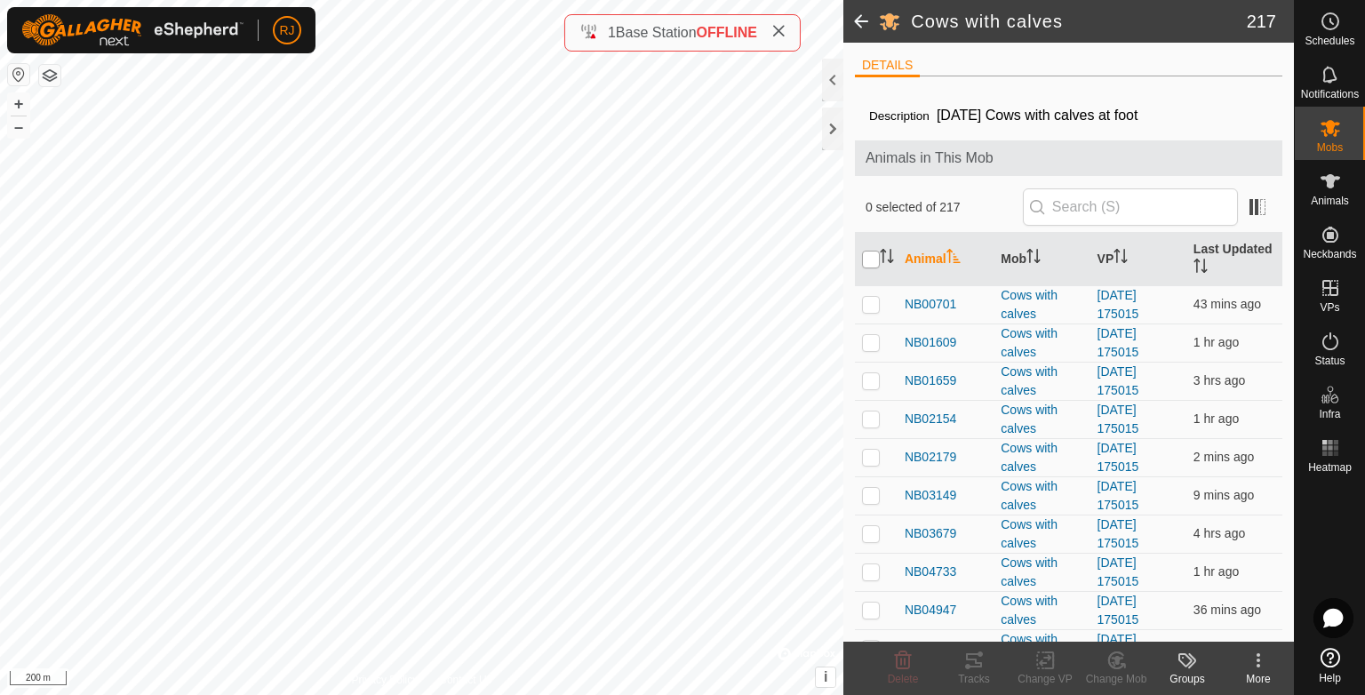
checkbox input "true"
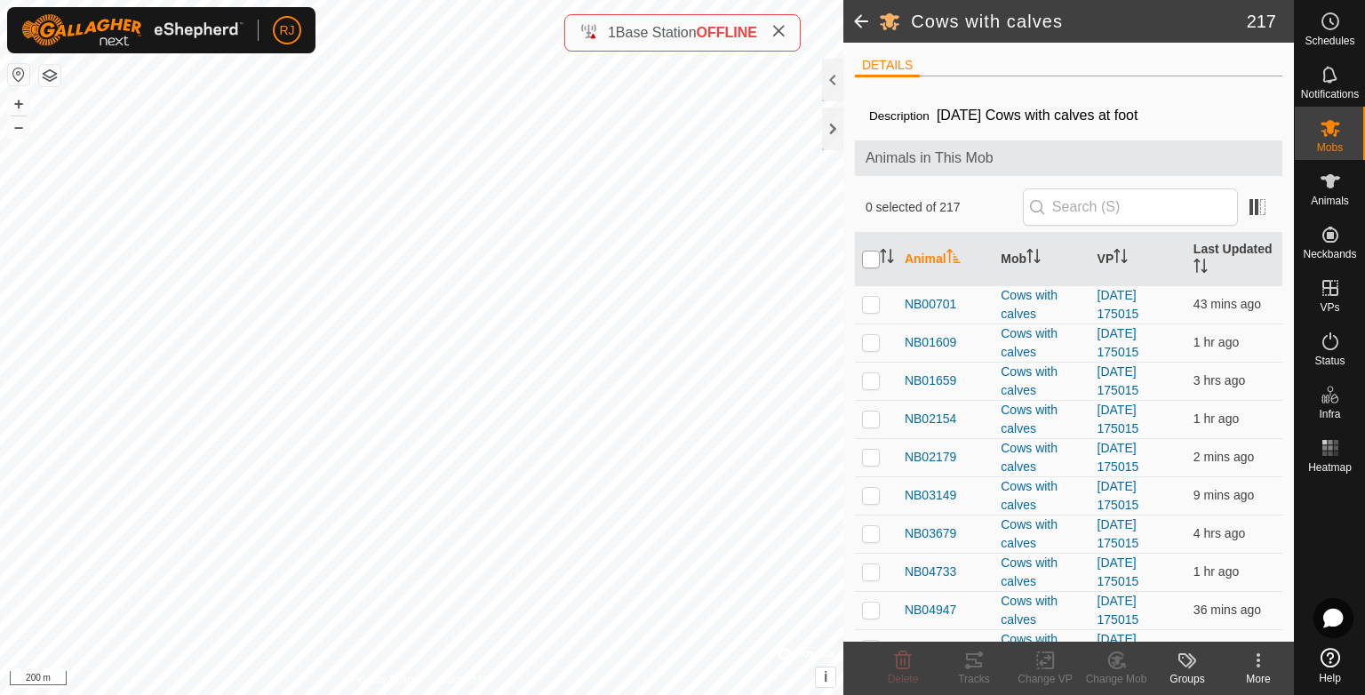
checkbox input "true"
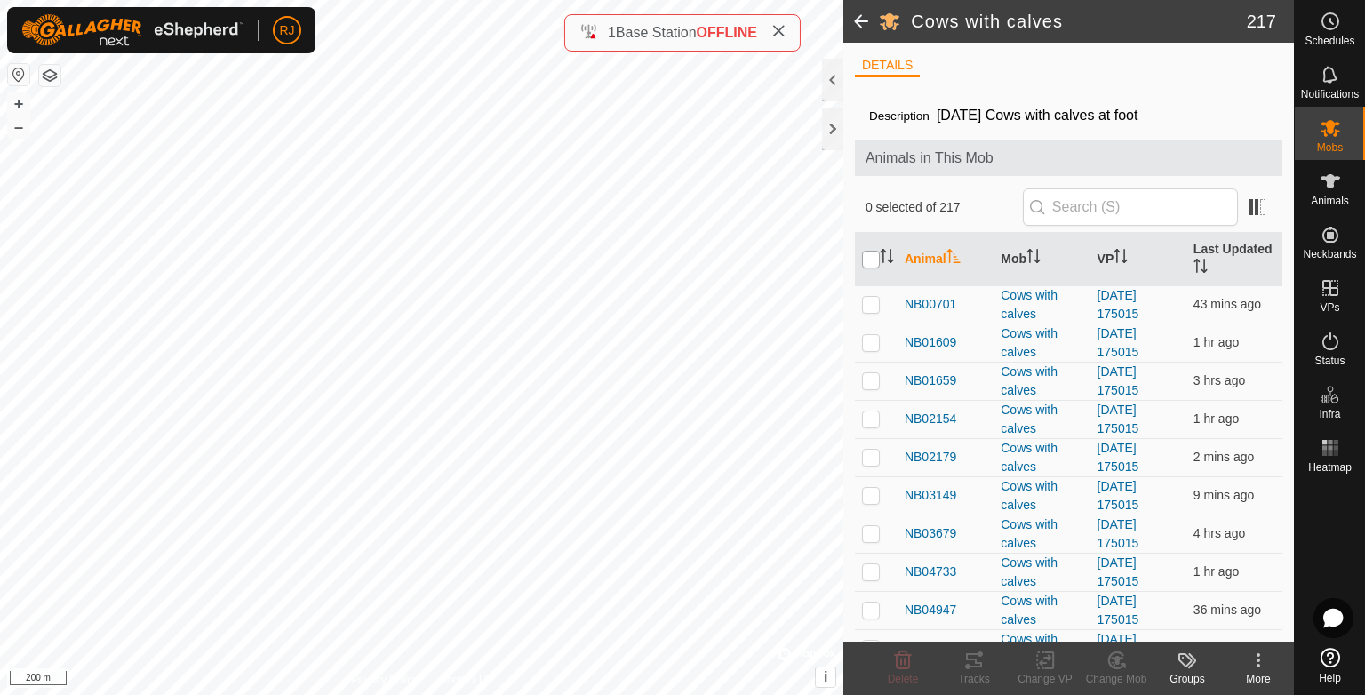
checkbox input "true"
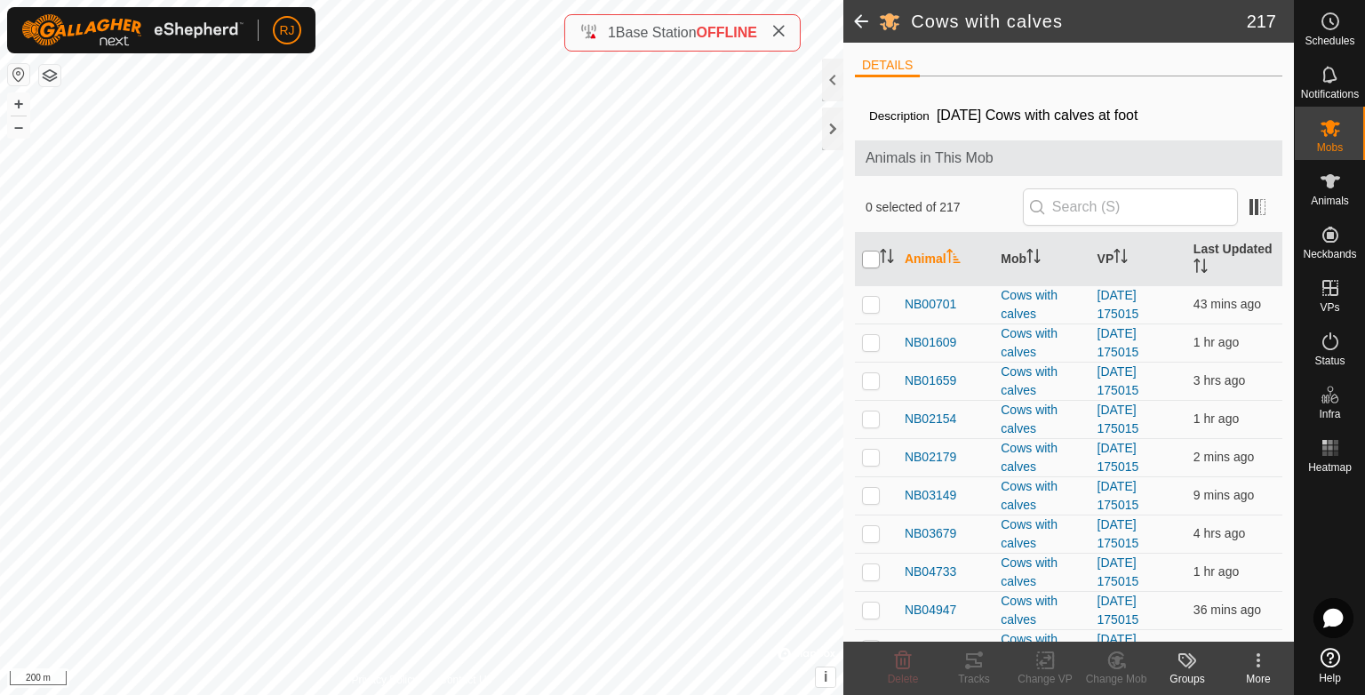
checkbox input "true"
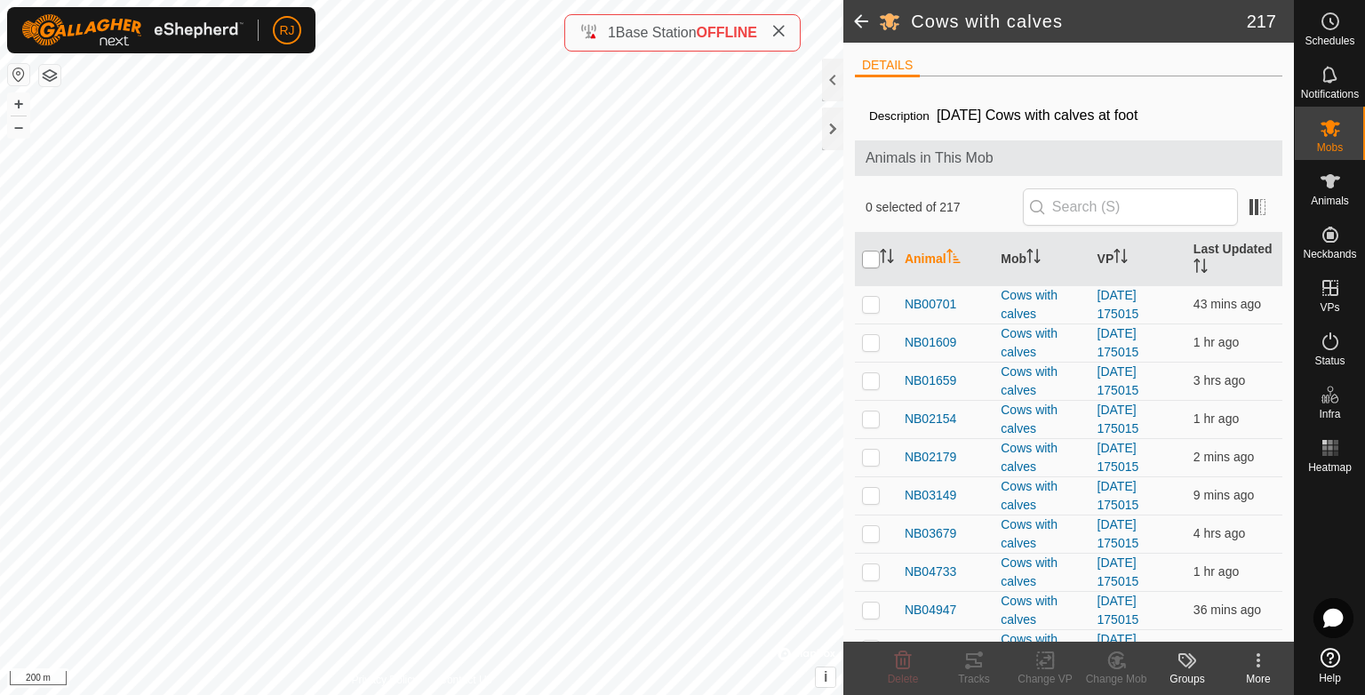
checkbox input "true"
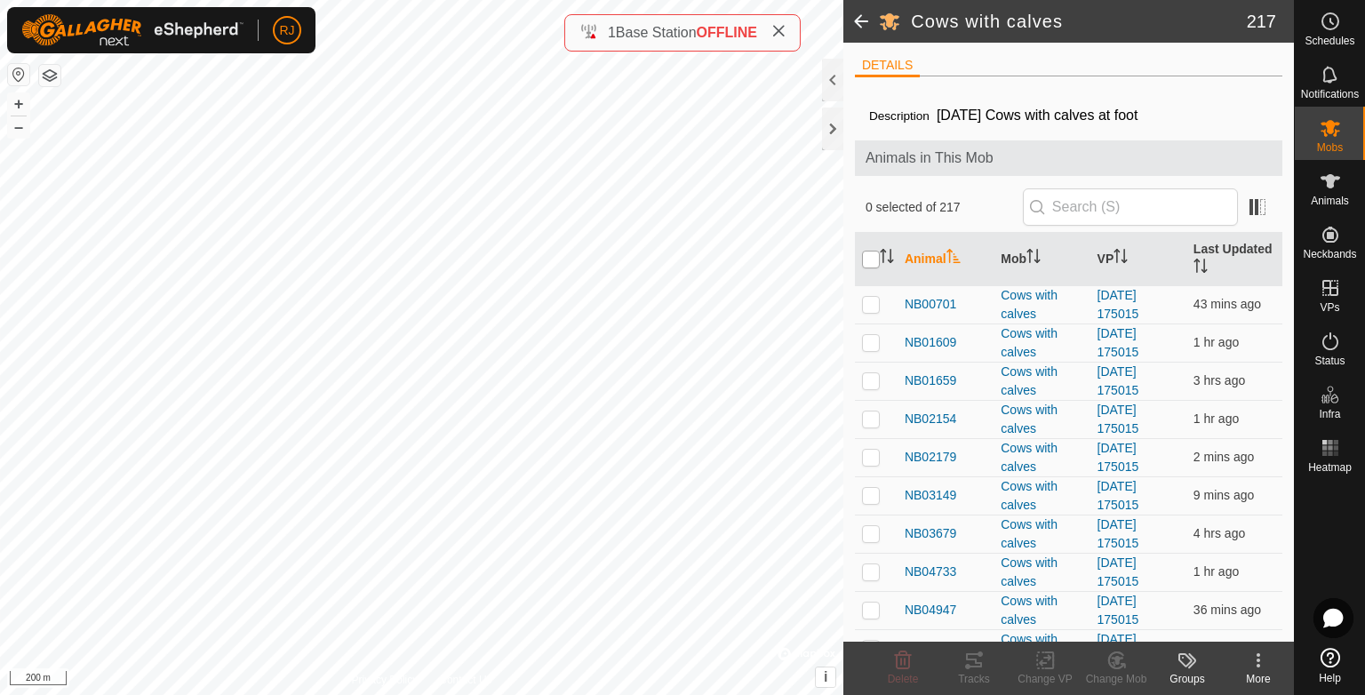
checkbox input "true"
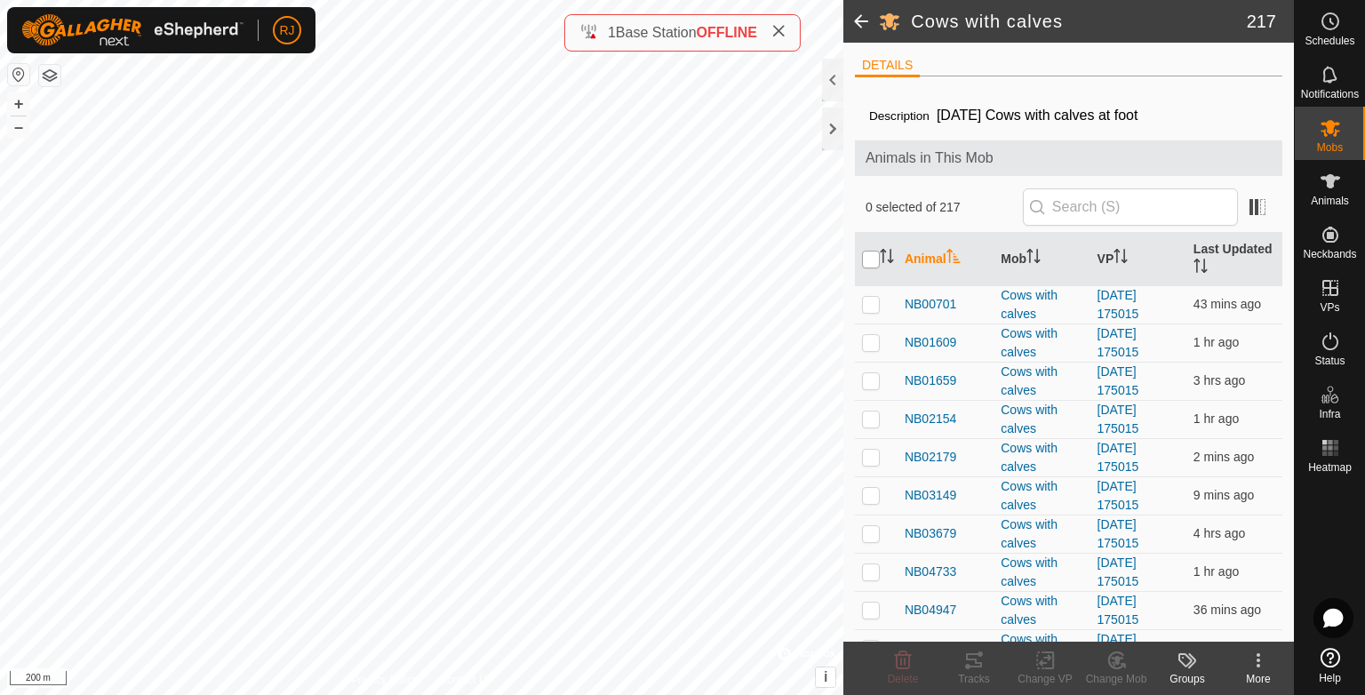
checkbox input "true"
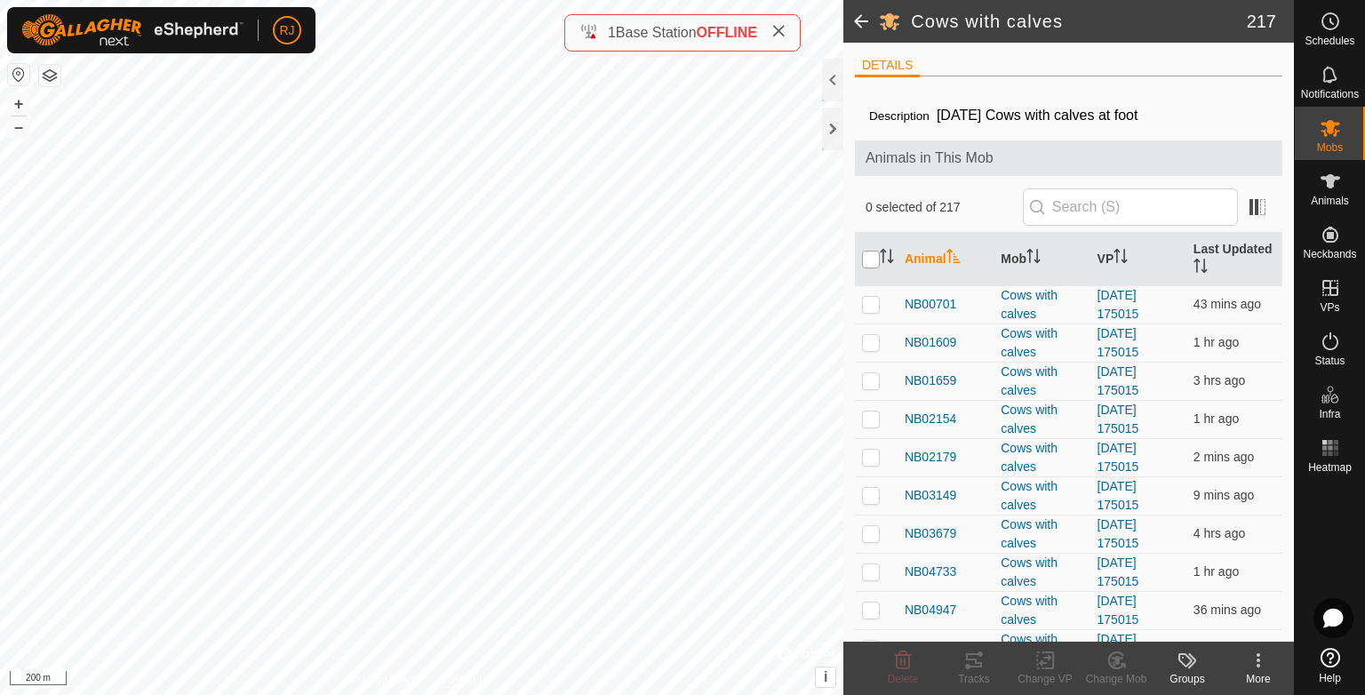
checkbox input "true"
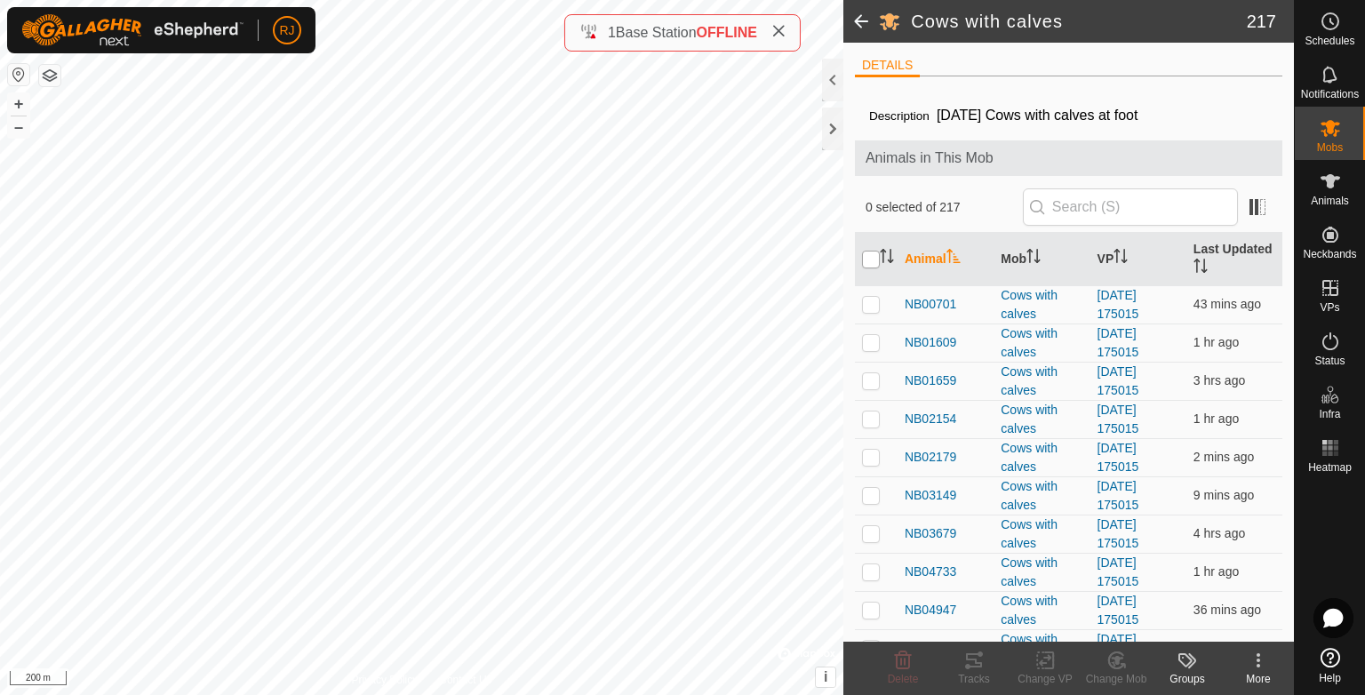
checkbox input "true"
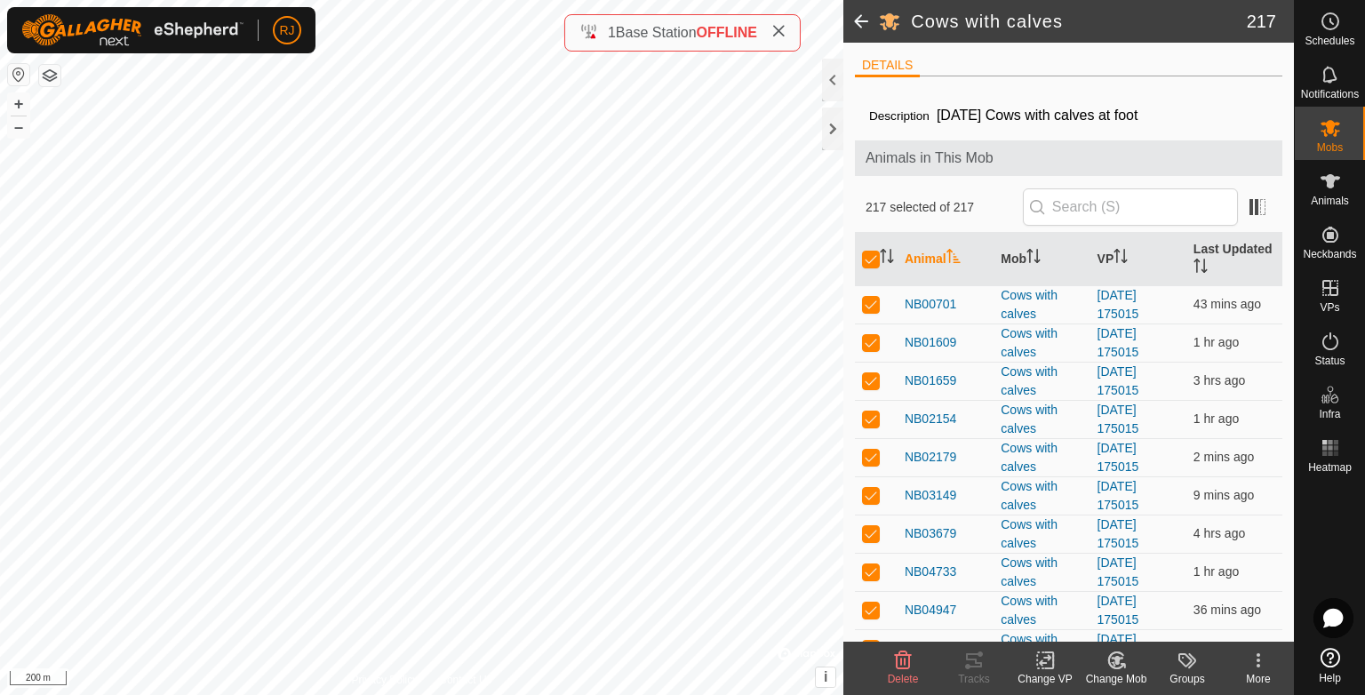
click at [1045, 663] on icon at bounding box center [1045, 661] width 12 height 12
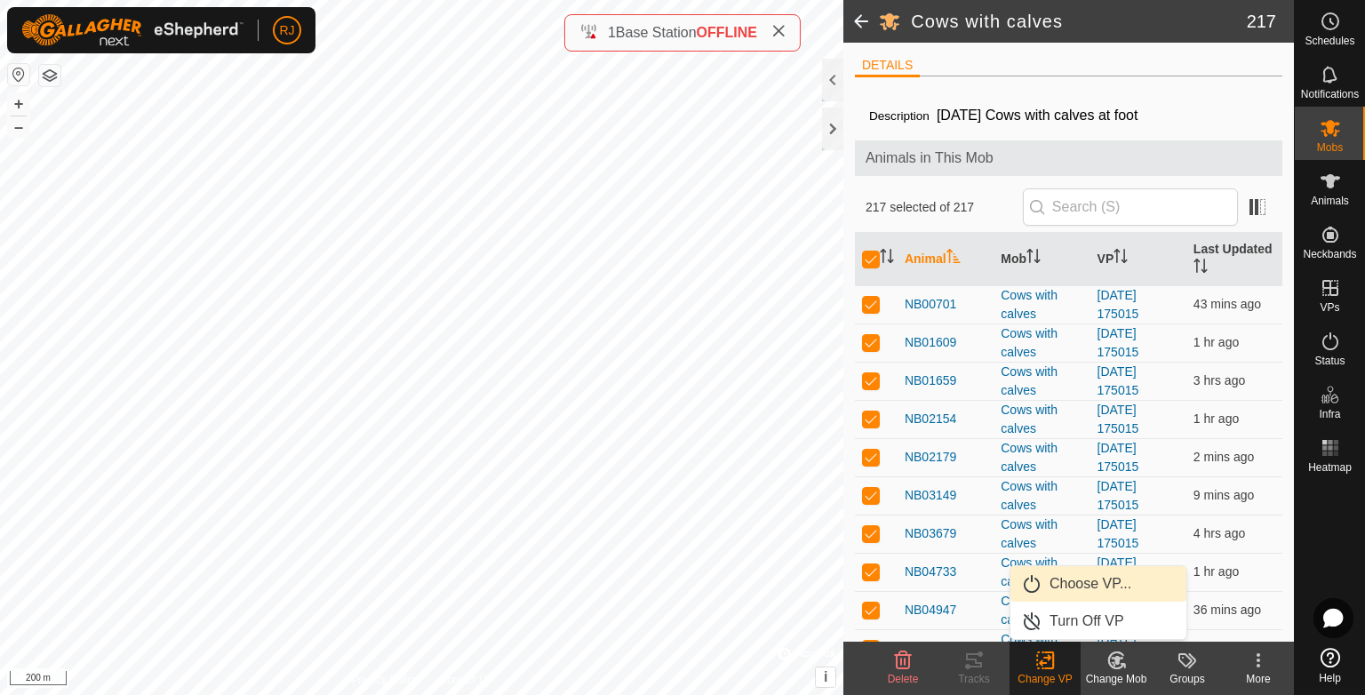
click at [1056, 588] on link "Choose VP..." at bounding box center [1098, 584] width 176 height 36
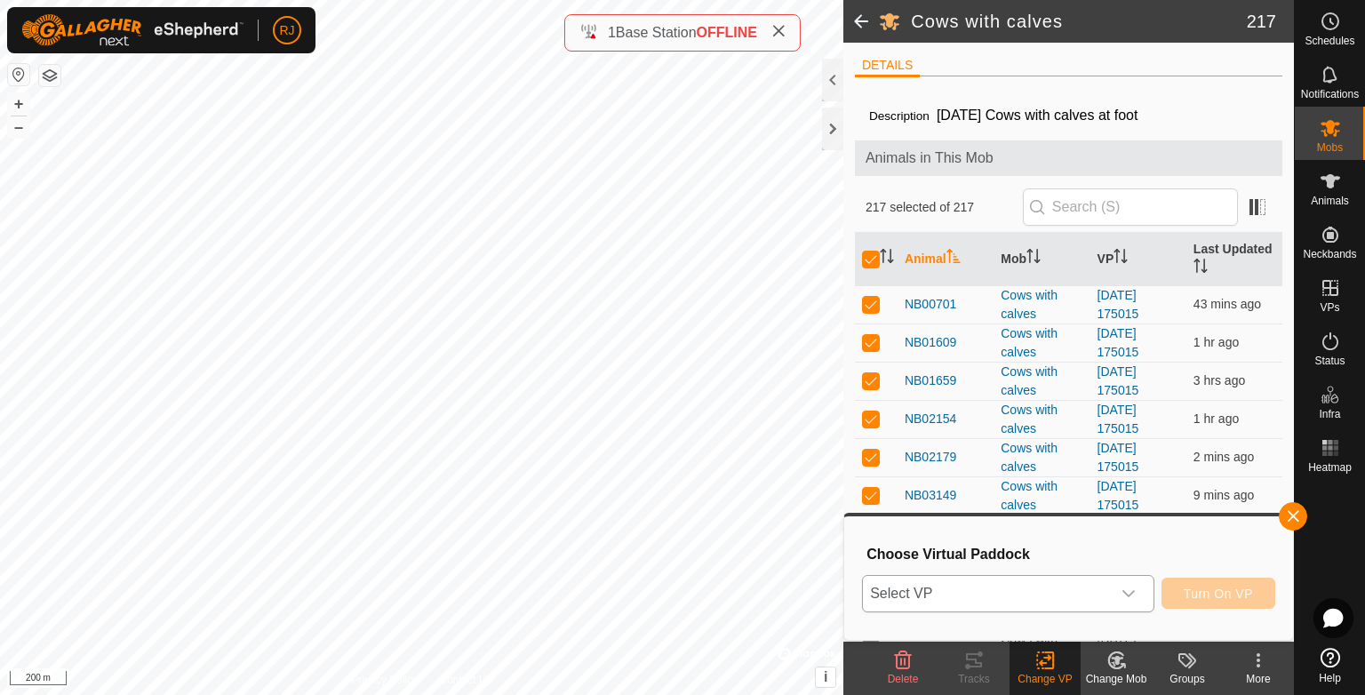
click at [1009, 597] on span "Select VP" at bounding box center [987, 594] width 248 height 36
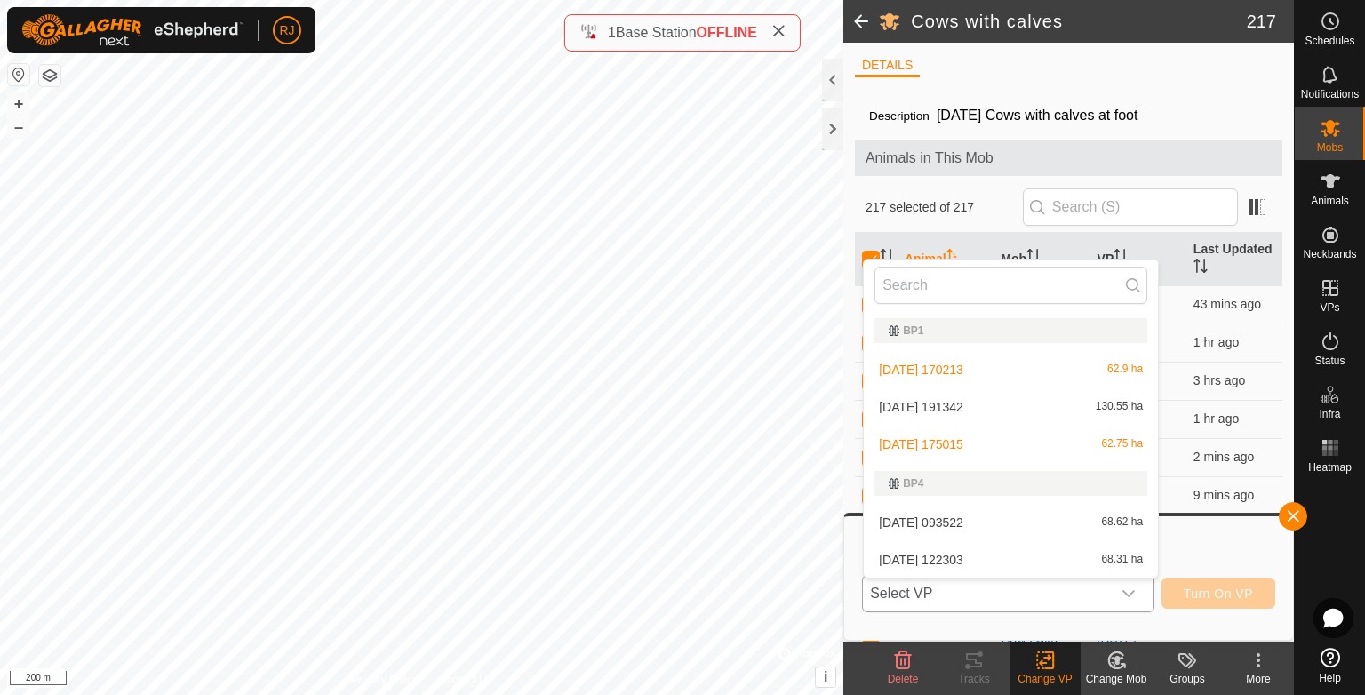
click at [945, 401] on li "[DATE] 191342 130.55 ha" at bounding box center [1011, 407] width 294 height 36
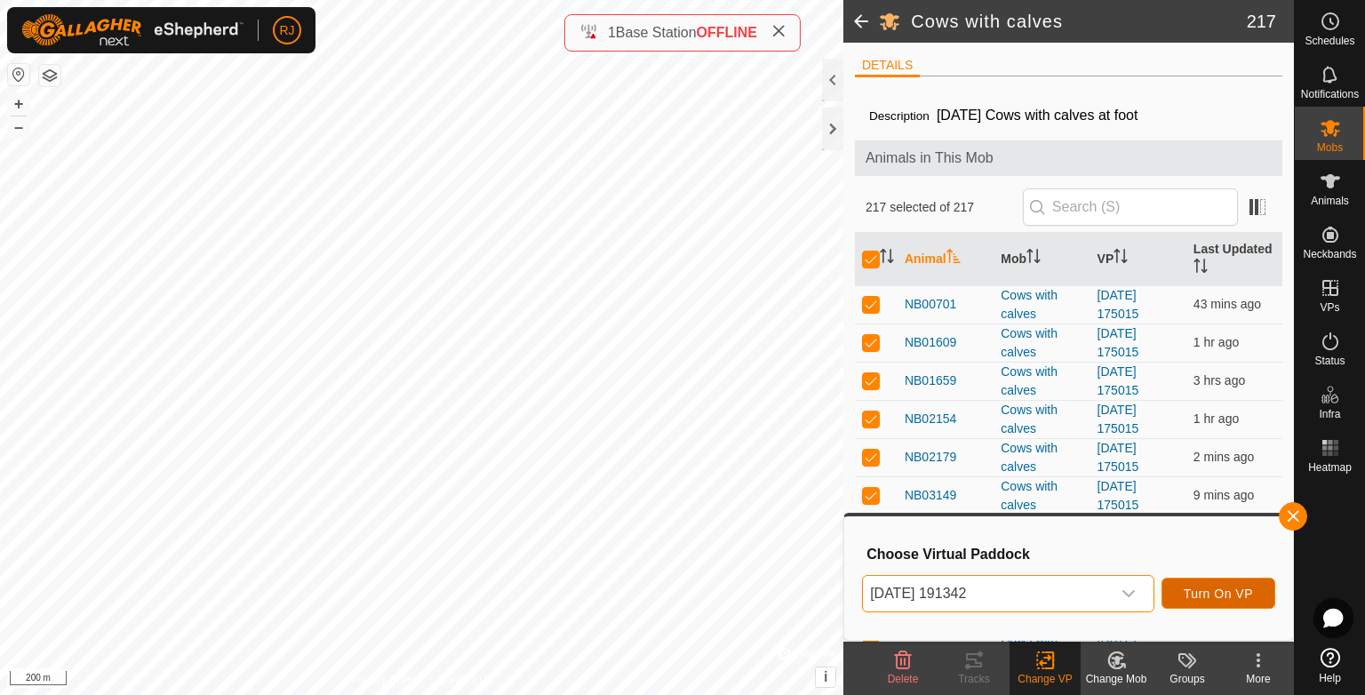
click at [1214, 586] on span "Turn On VP" at bounding box center [1218, 593] width 69 height 14
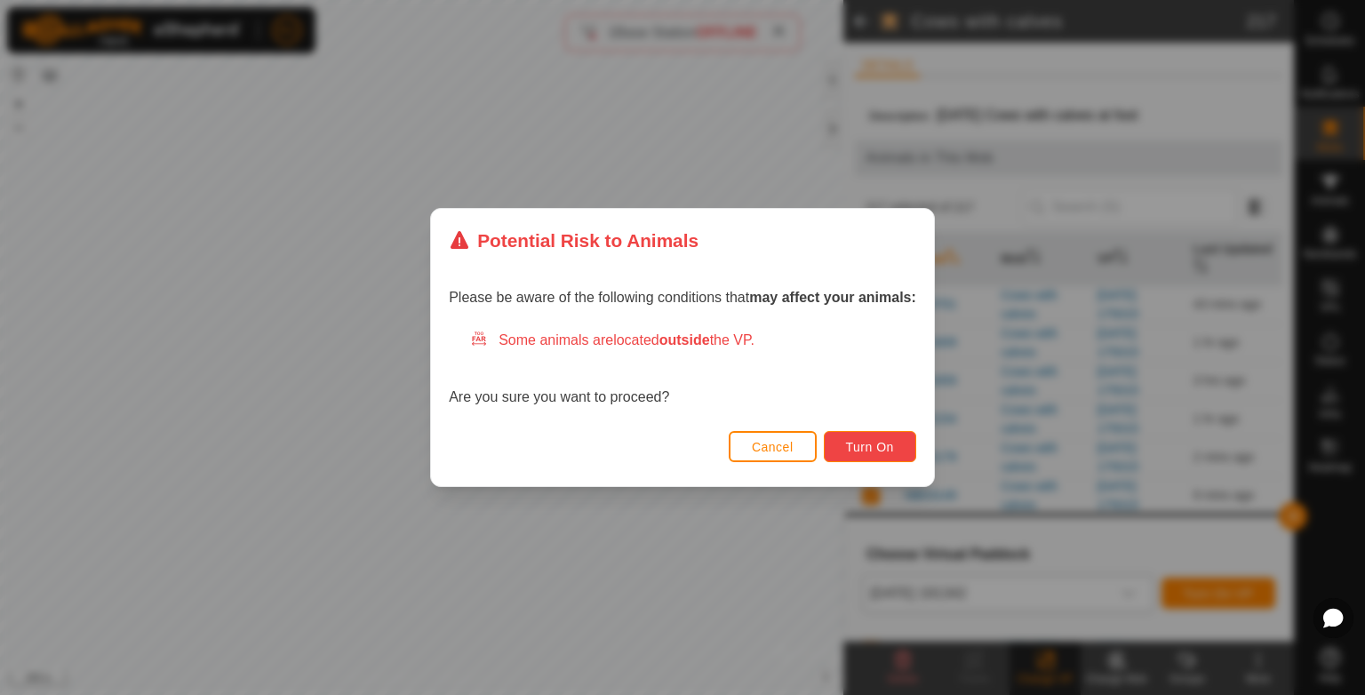
click at [870, 448] on span "Turn On" at bounding box center [870, 447] width 48 height 14
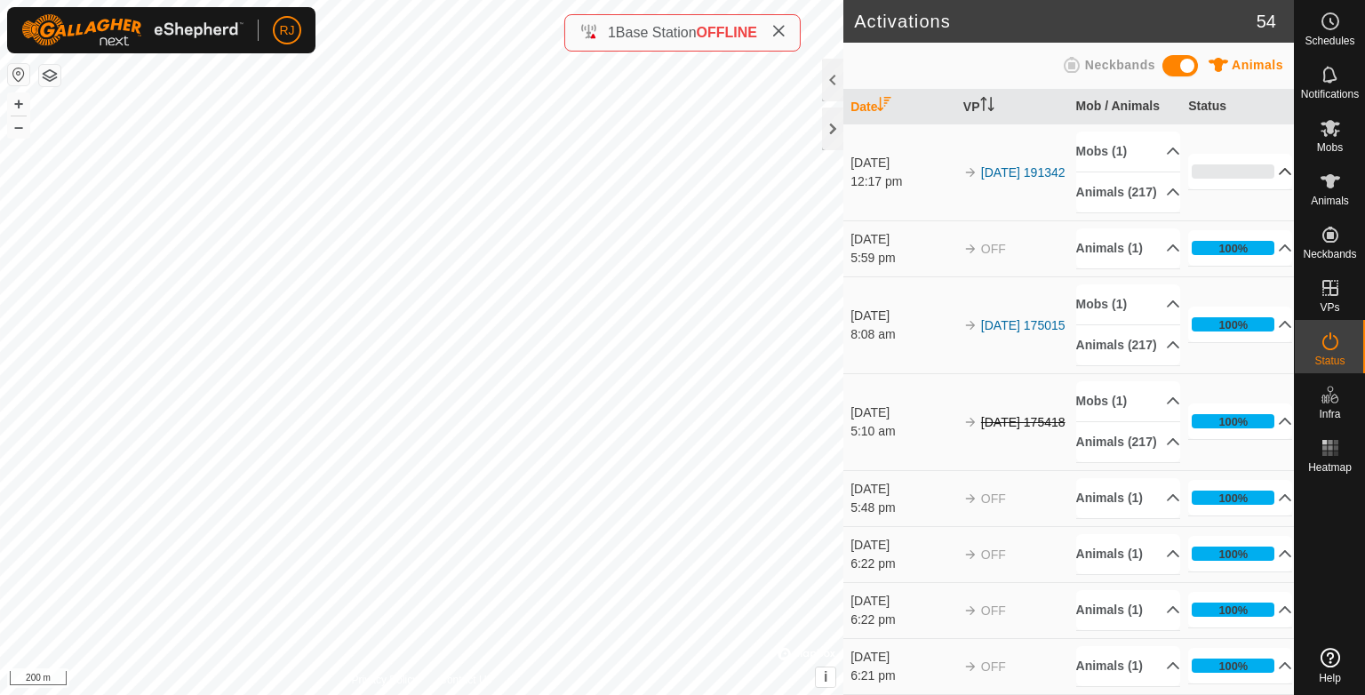
click at [1257, 179] on p-accordion-header "0%" at bounding box center [1240, 172] width 104 height 36
click at [1257, 177] on p-accordion-header "14%" at bounding box center [1240, 172] width 104 height 36
